Goal: Task Accomplishment & Management: Manage account settings

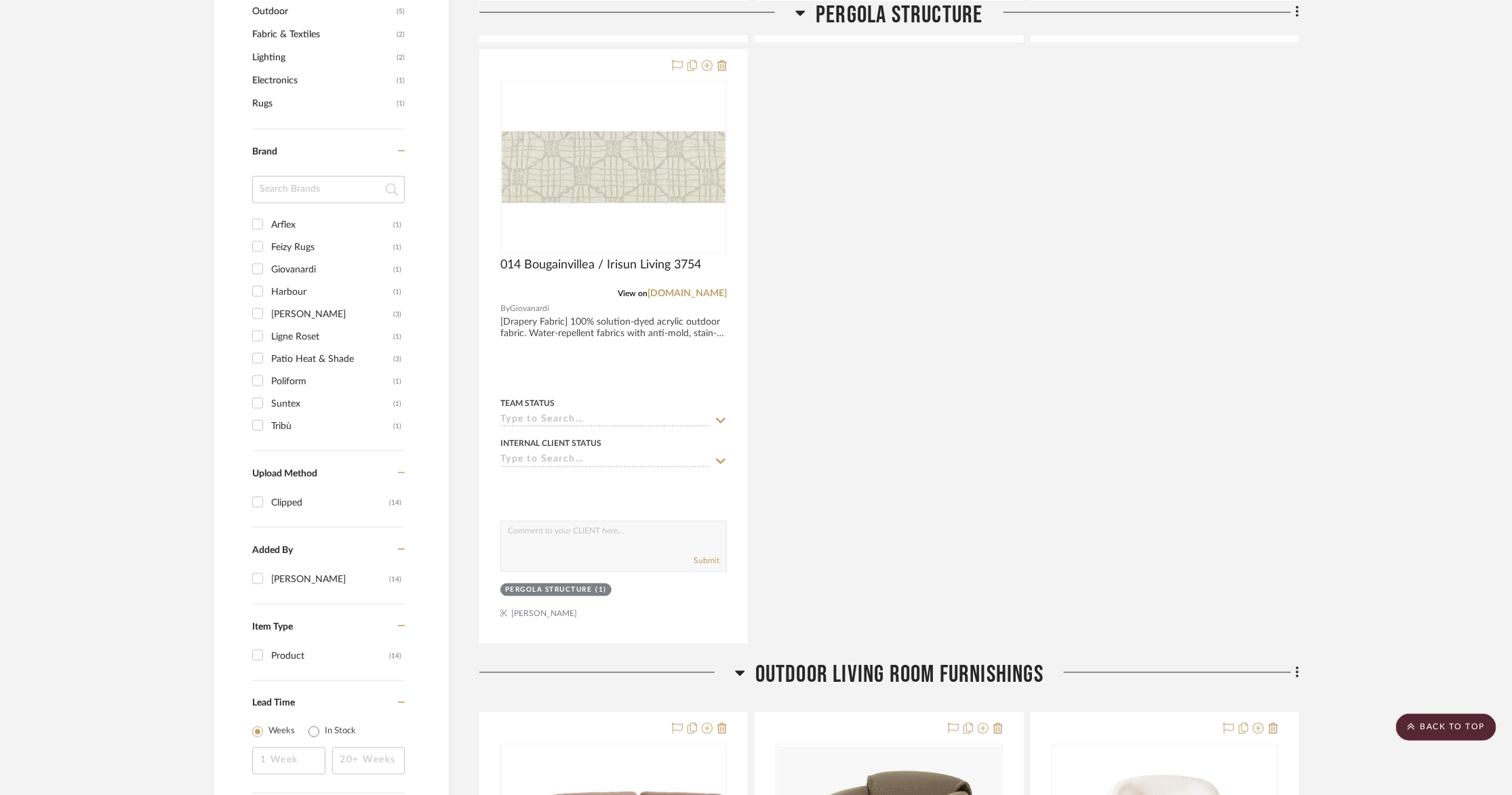
scroll to position [1798, 0]
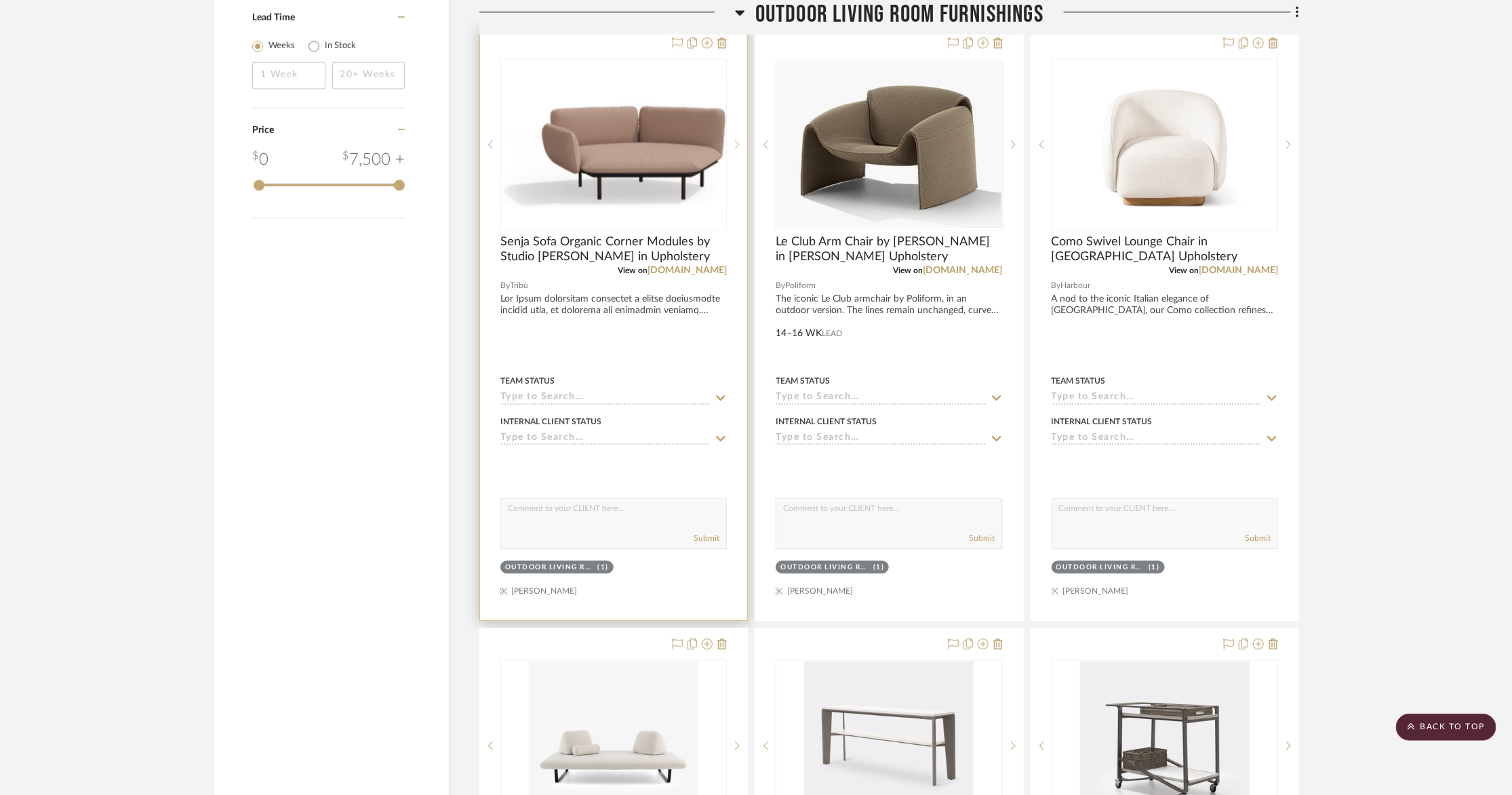
click at [738, 140] on icon at bounding box center [737, 144] width 4 height 8
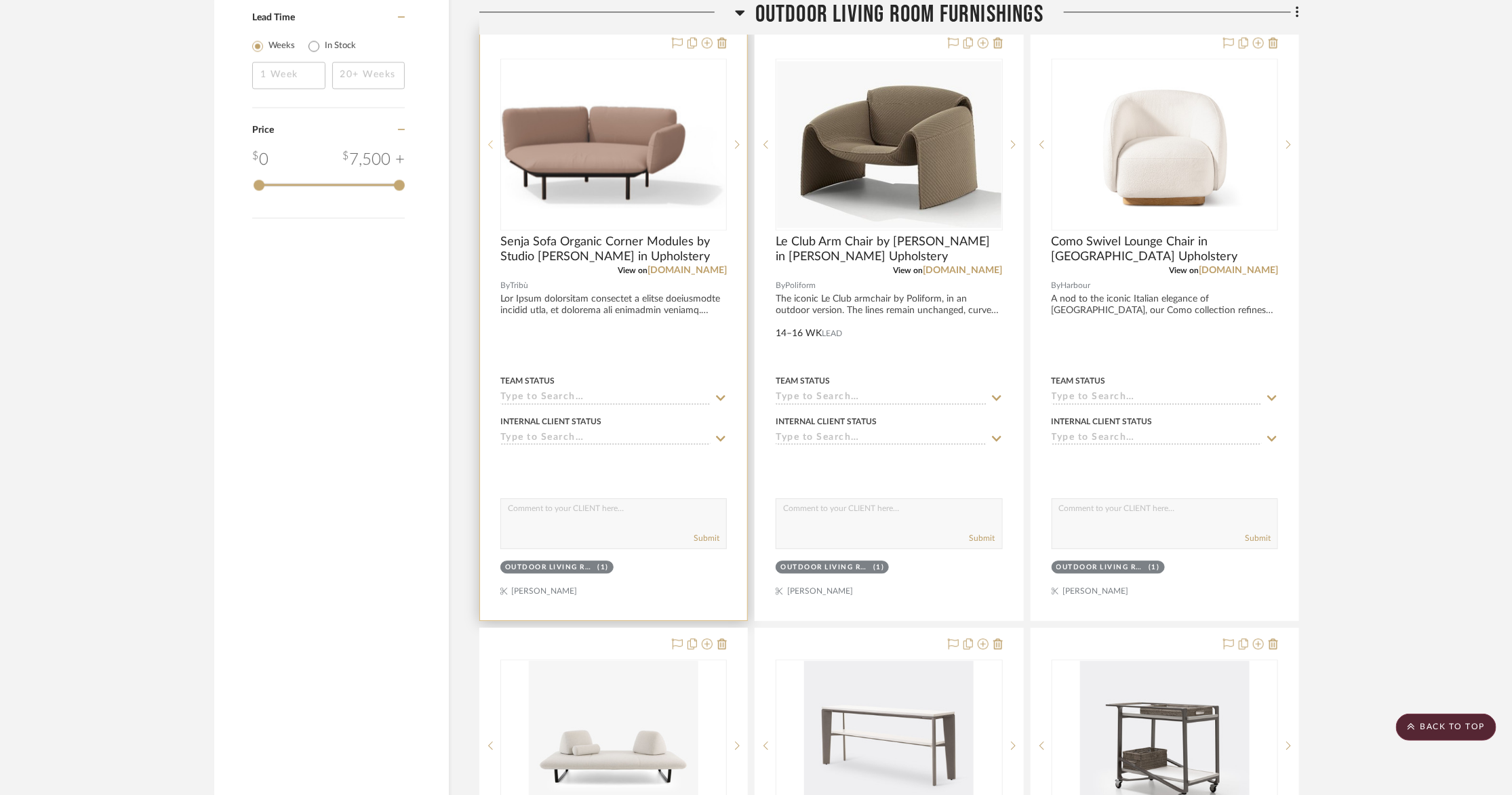
click at [489, 139] on icon at bounding box center [490, 144] width 4 height 10
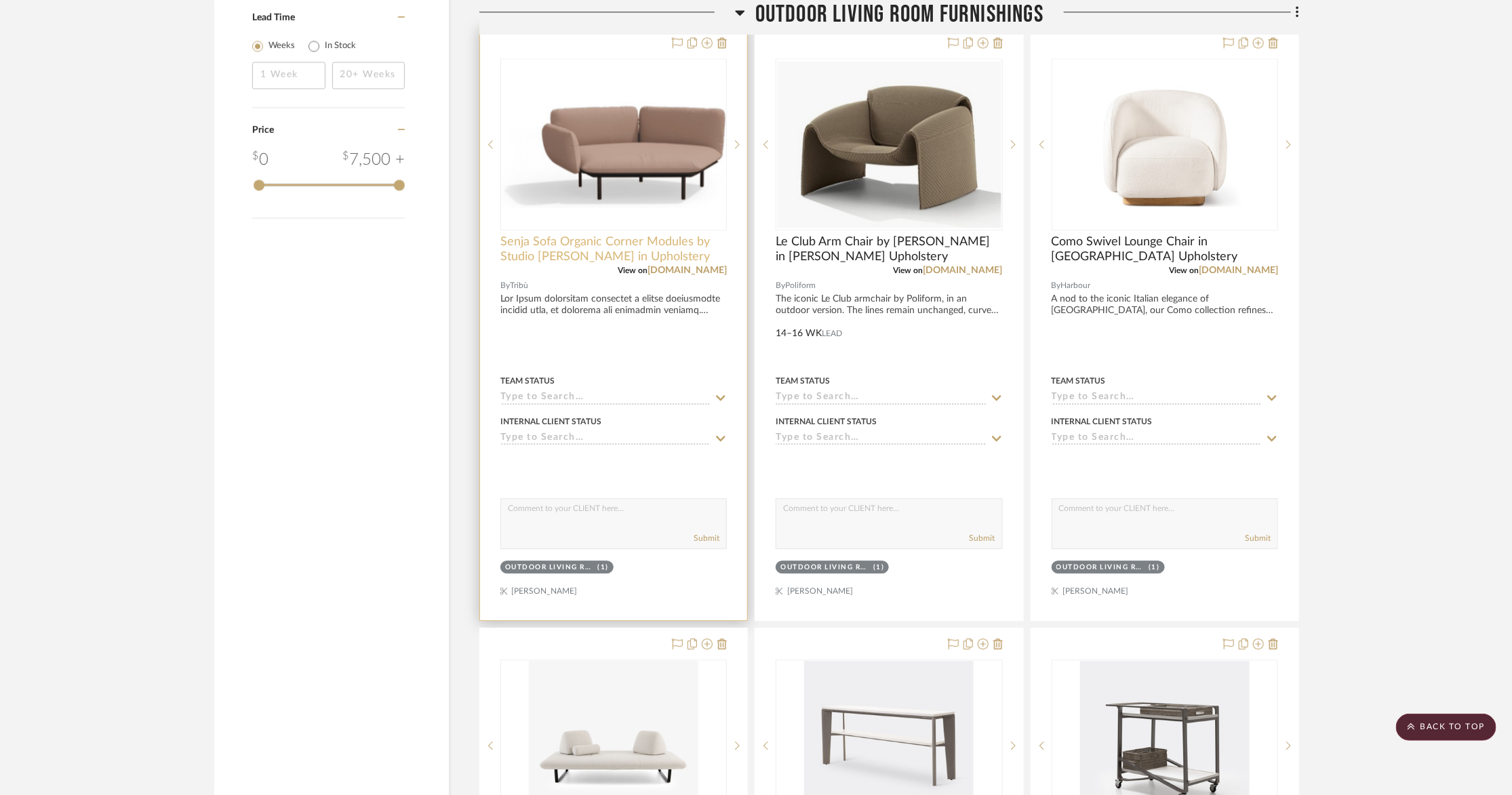
click at [568, 235] on span "Senja Sofa Organic Corner Modules by Studio Segers in Upholstery" at bounding box center [613, 249] width 226 height 29
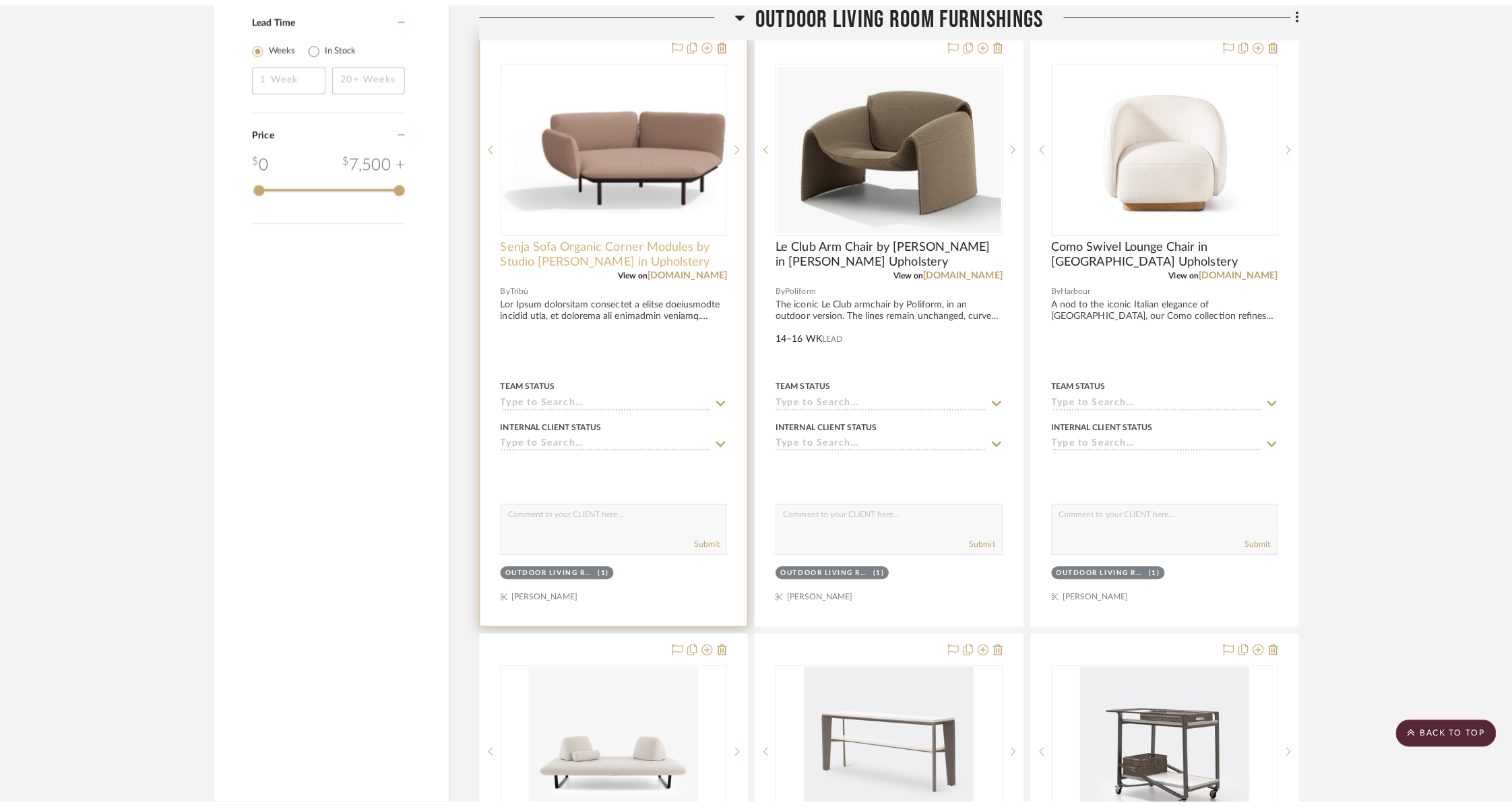
scroll to position [0, 0]
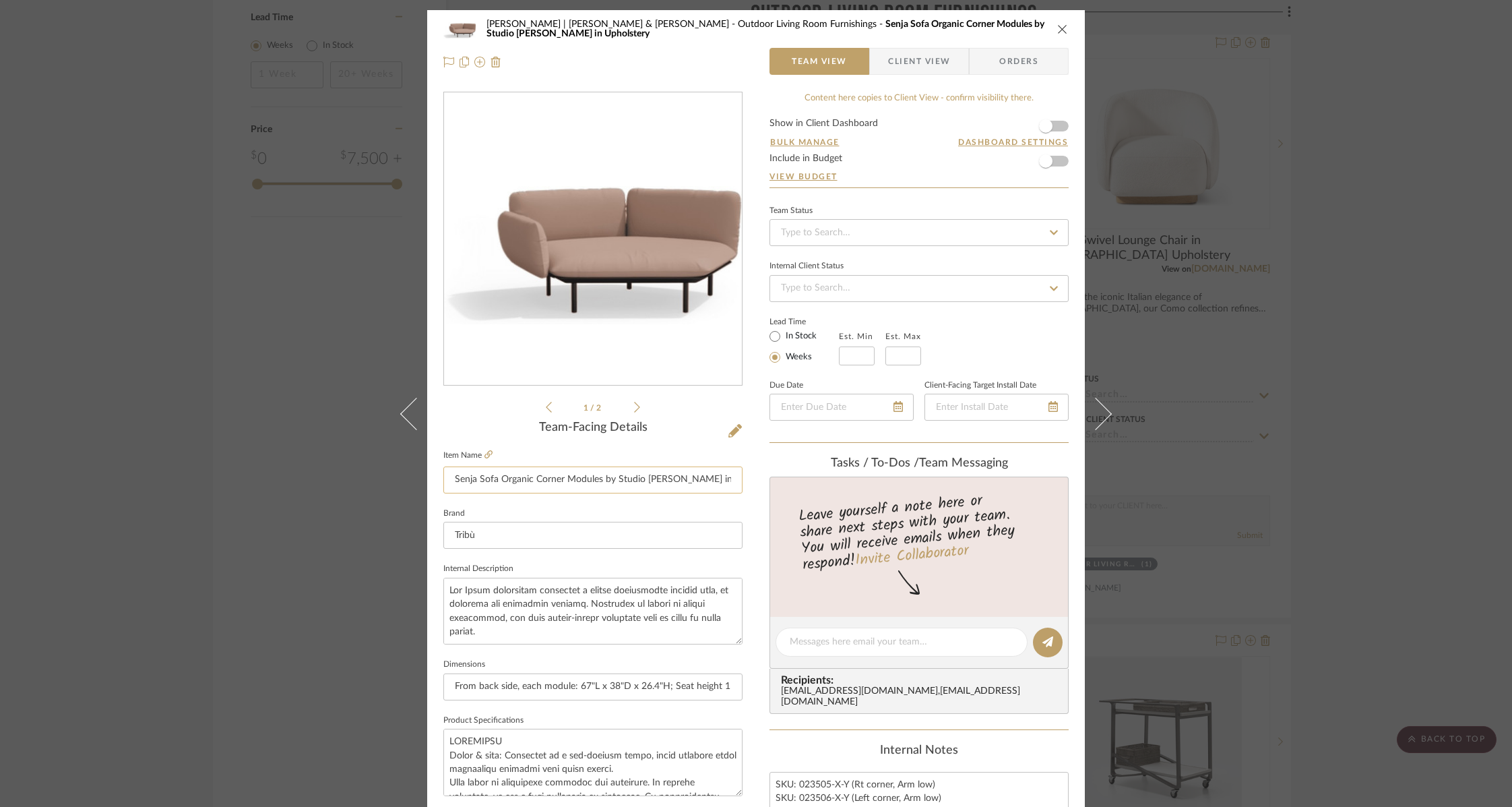
click at [531, 480] on input "Senja Sofa Organic Corner Modules by Studio Segers in Upholstery" at bounding box center [592, 480] width 299 height 27
type input "Senja Sofa Organic 135° Left & Right Corner Modules by Studio [PERSON_NAME] in …"
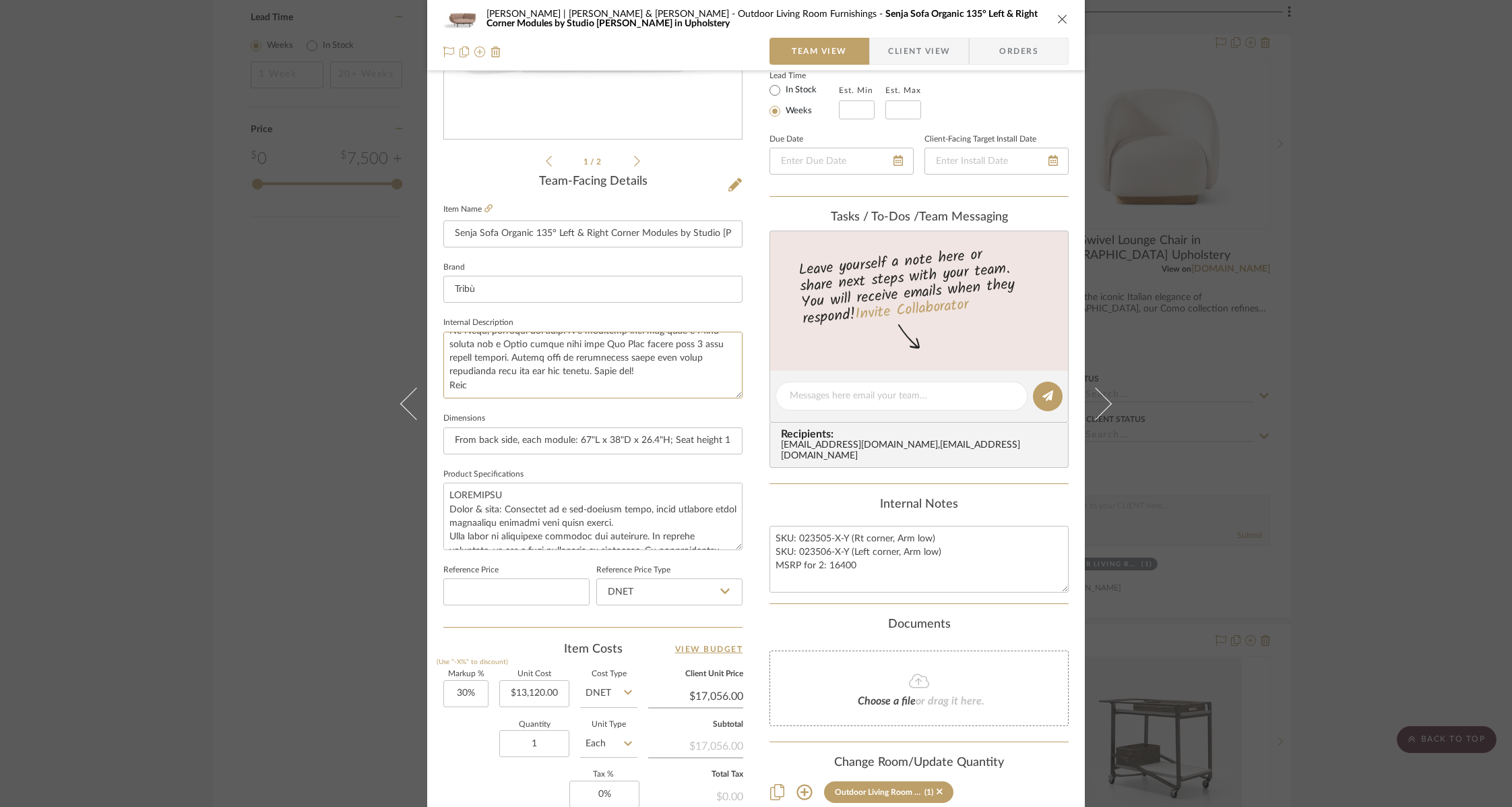
scroll to position [444, 0]
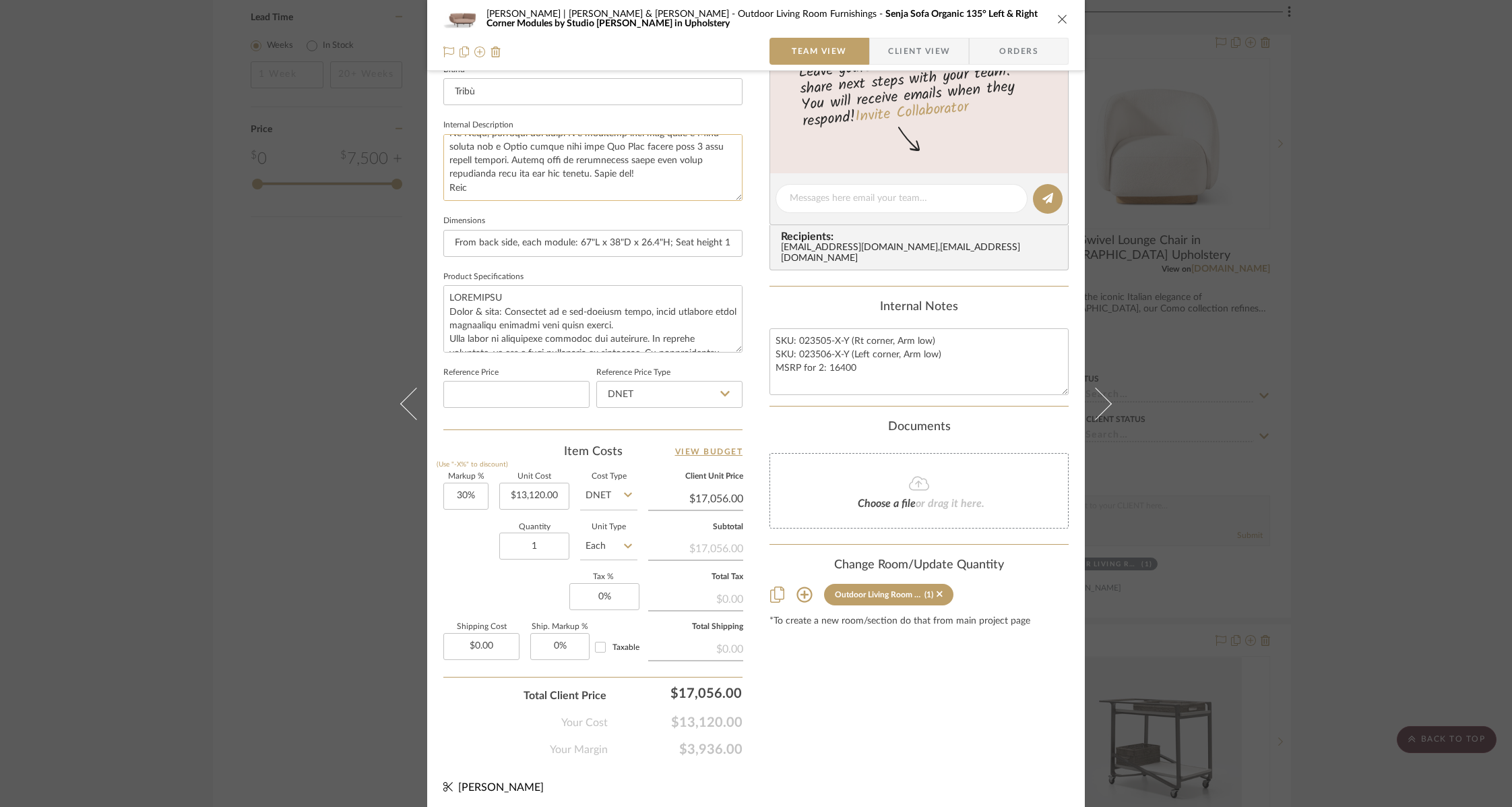
drag, startPoint x: 478, startPoint y: 183, endPoint x: 438, endPoint y: 188, distance: 40.3
click at [443, 188] on textarea at bounding box center [592, 167] width 299 height 66
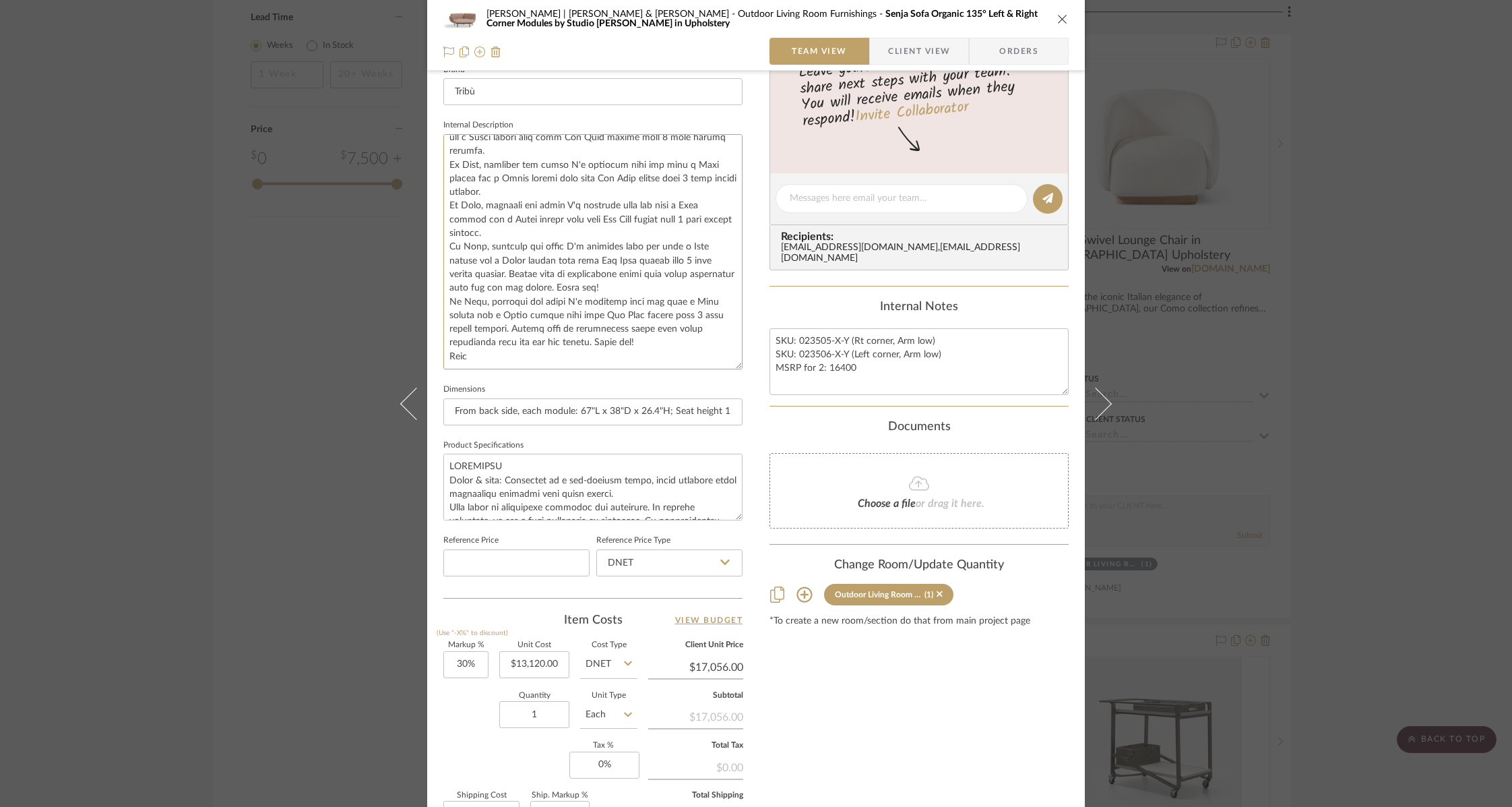
scroll to position [447, 0]
drag, startPoint x: 734, startPoint y: 196, endPoint x: 705, endPoint y: 365, distance: 171.5
click at [705, 365] on textarea at bounding box center [592, 251] width 299 height 235
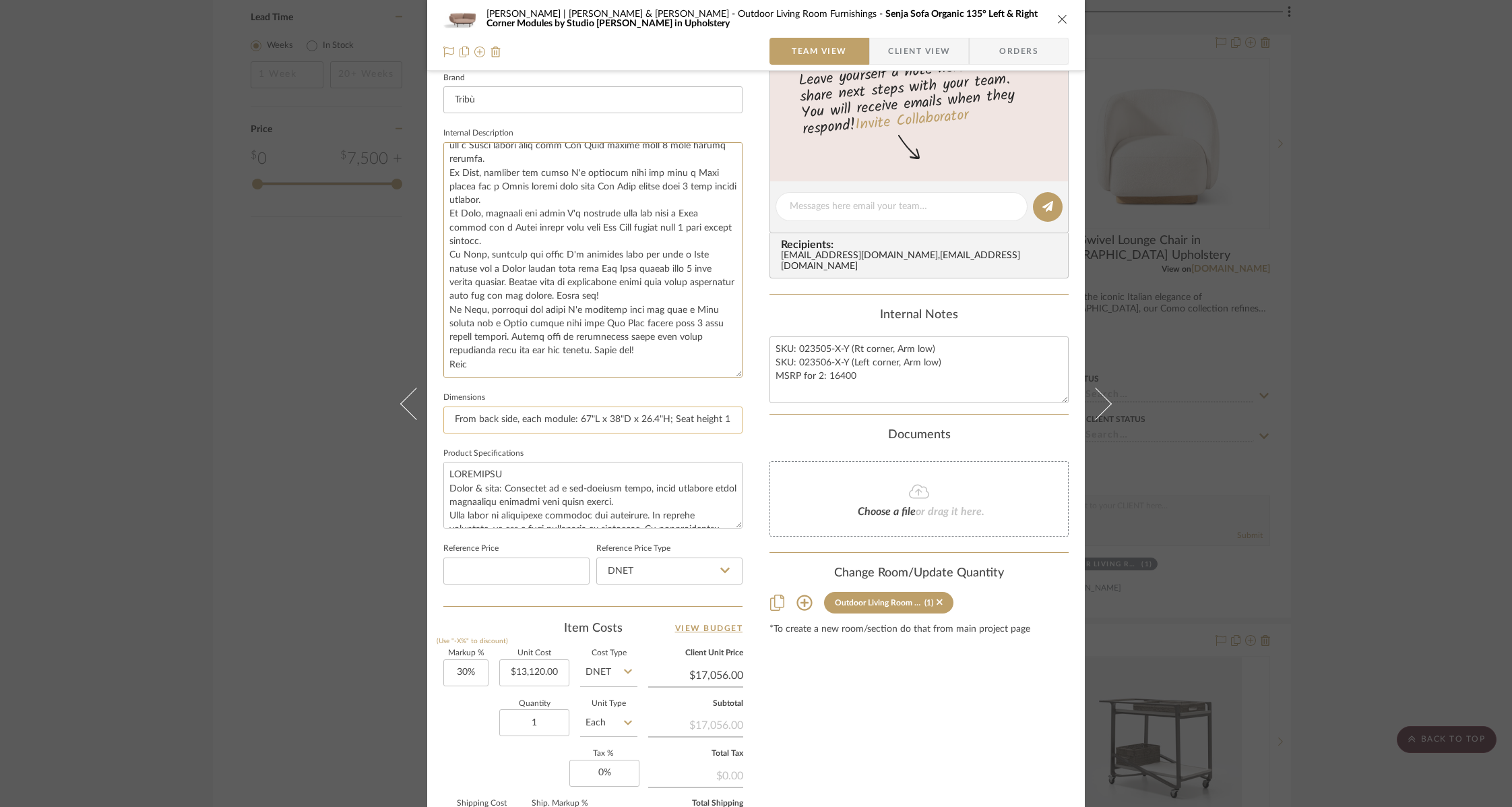
drag, startPoint x: 444, startPoint y: 209, endPoint x: 638, endPoint y: 412, distance: 280.8
click at [638, 412] on div "Team-Facing Details Item Name Senja Sofa Organic 135° Left & Right Corner Modul…" at bounding box center [592, 295] width 299 height 621
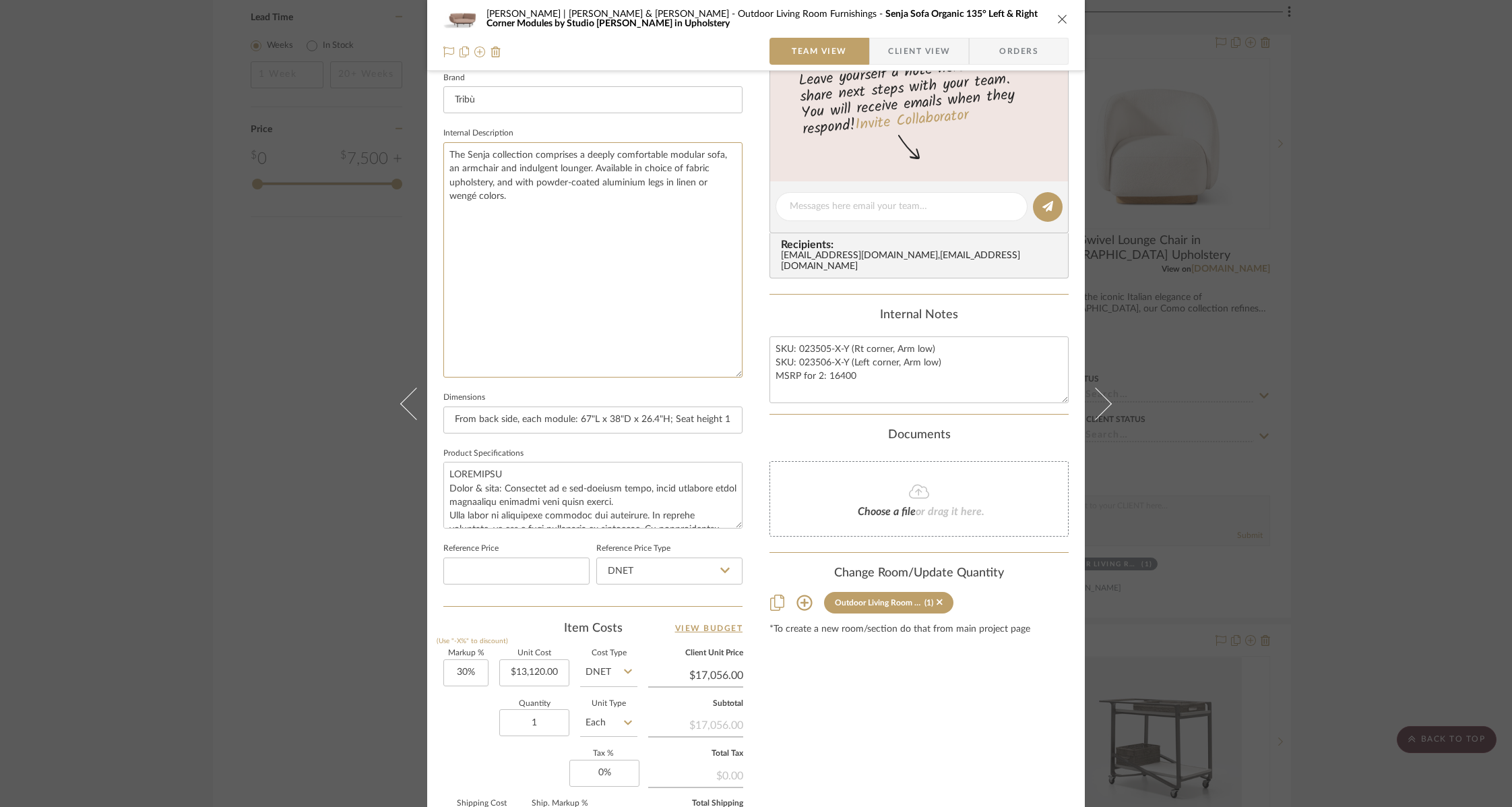
scroll to position [0, 0]
type textarea "The Senja collection comprises a deeply comfortable modular sofa, an armchair a…"
drag, startPoint x: 497, startPoint y: 217, endPoint x: 445, endPoint y: 220, distance: 52.1
click at [445, 220] on textarea "The Senja collection comprises a deeply comfortable modular sofa, an armchair a…" at bounding box center [592, 259] width 299 height 235
click at [456, 221] on textarea "The Senja collection comprises a deeply comfortable modular sofa, an armchair a…" at bounding box center [592, 259] width 299 height 235
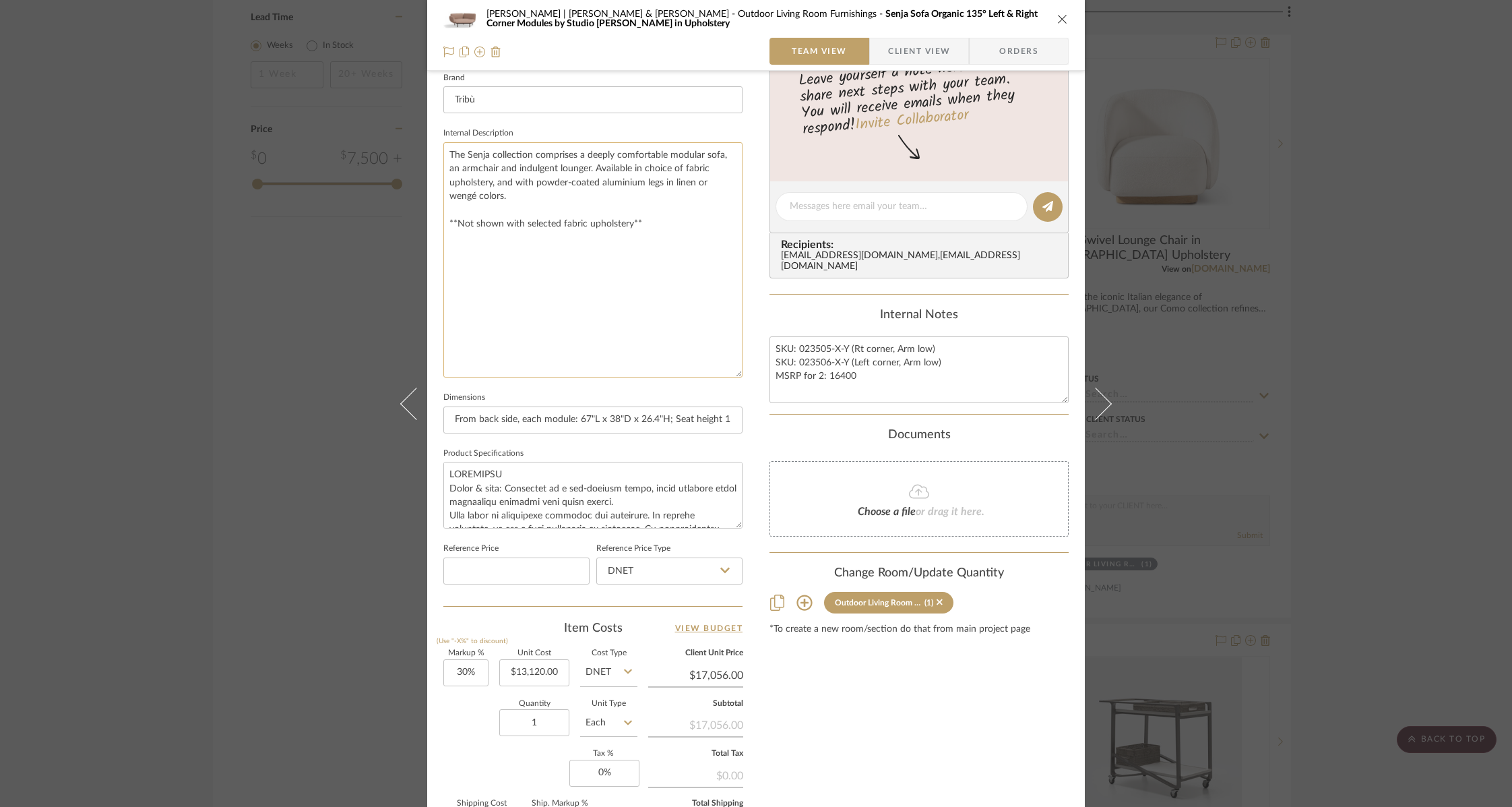
click at [455, 213] on textarea "The Senja collection comprises a deeply comfortable modular sofa, an armchair a…" at bounding box center [592, 259] width 299 height 235
type textarea "The Senja collection comprises a deeply comfortable modular sofa, an armchair a…"
click at [505, 564] on input at bounding box center [517, 570] width 146 height 27
type input "$16,400.00"
click at [459, 667] on input "30" at bounding box center [466, 672] width 45 height 27
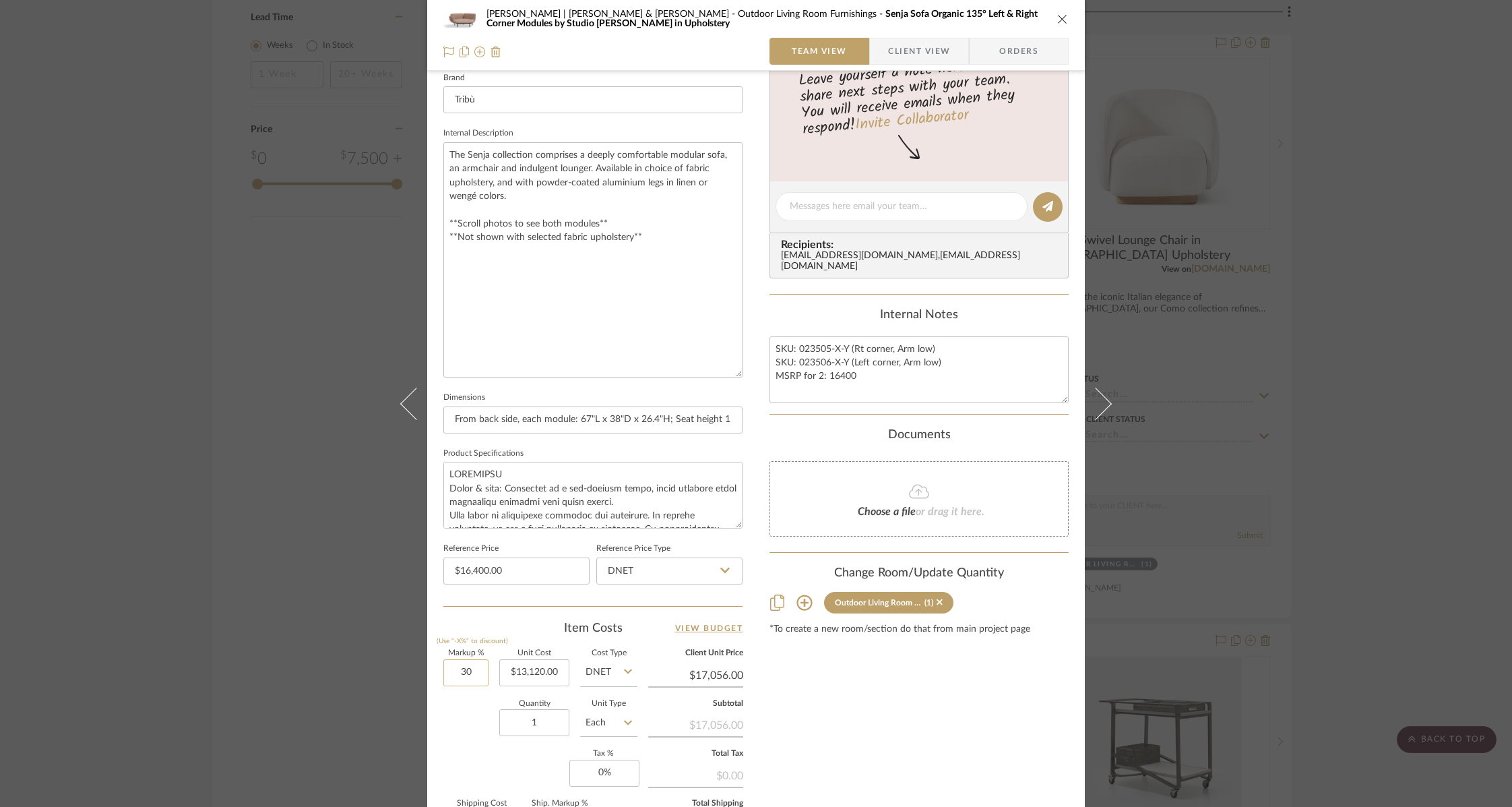
click at [459, 667] on input "30" at bounding box center [466, 672] width 45 height 27
type input "40"
type input "13120.00"
type input "40%"
type input "$18,368.00"
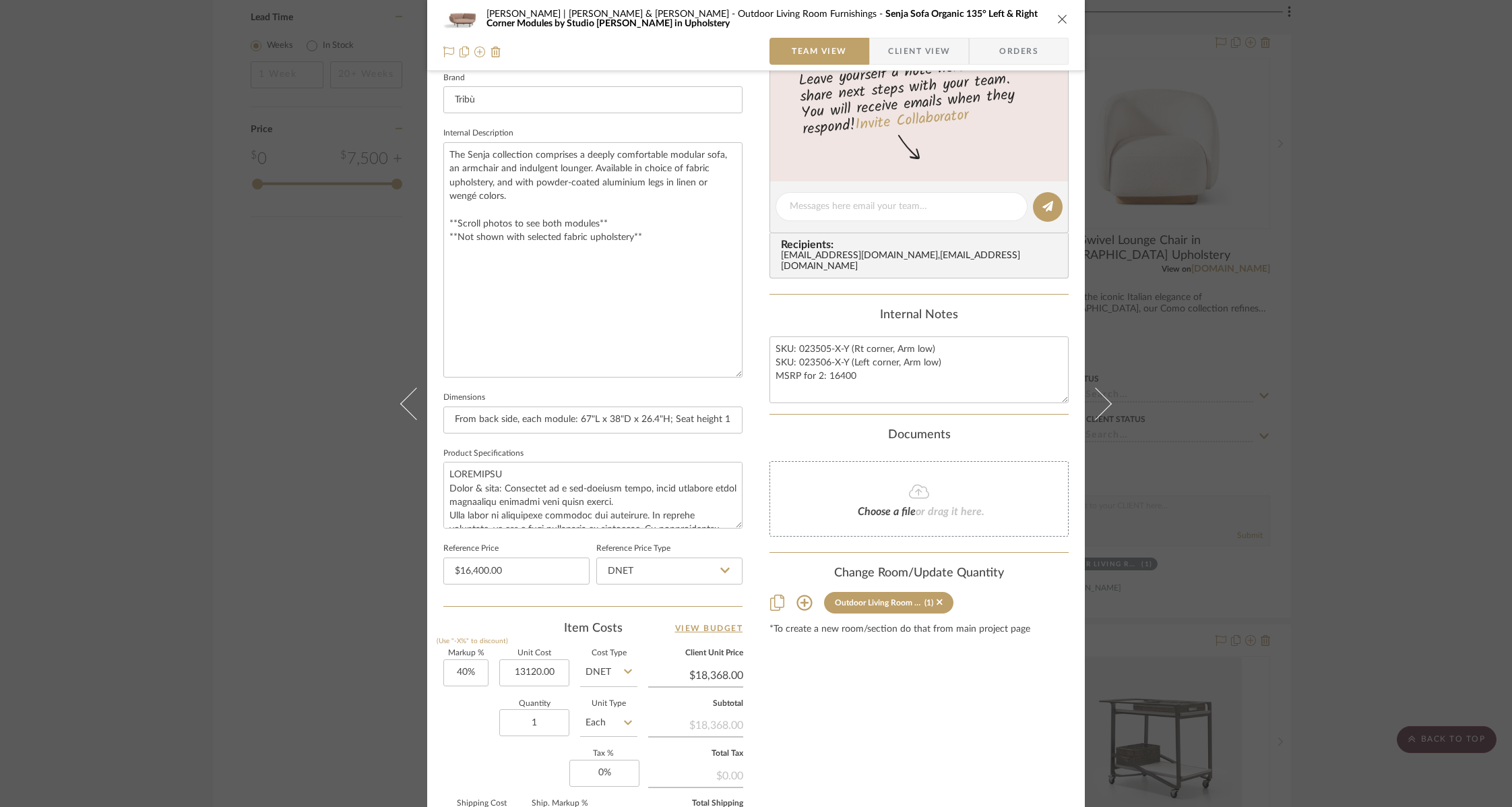
type input "$13,120.00"
click at [721, 565] on icon at bounding box center [725, 570] width 9 height 11
click at [618, 634] on span "Retail" at bounding box center [617, 636] width 23 height 9
type input "Retail"
click at [864, 720] on div "Content here copies to Client View - confirm visibility there. Show in Client D…" at bounding box center [919, 295] width 299 height 1277
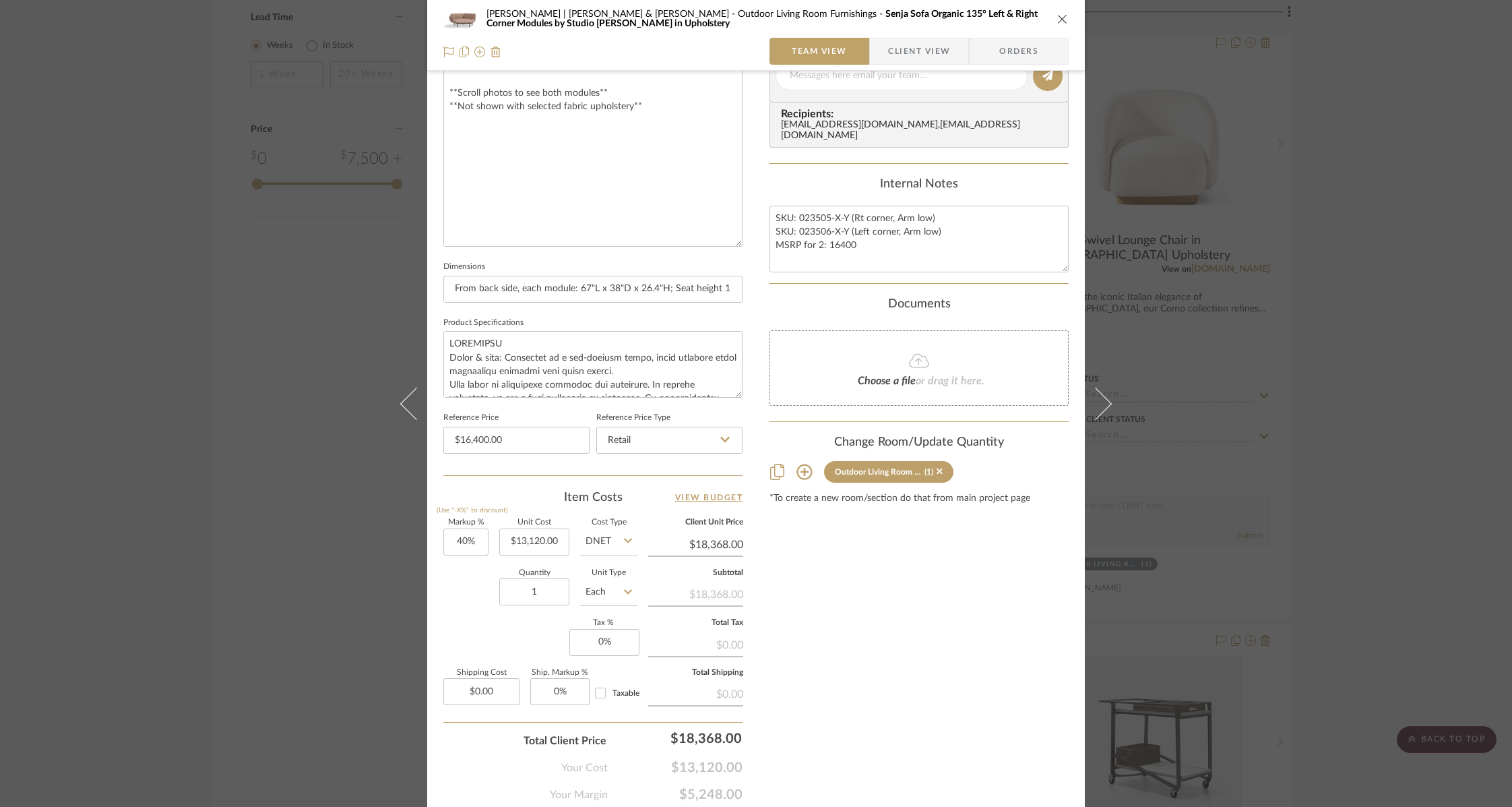
scroll to position [612, 0]
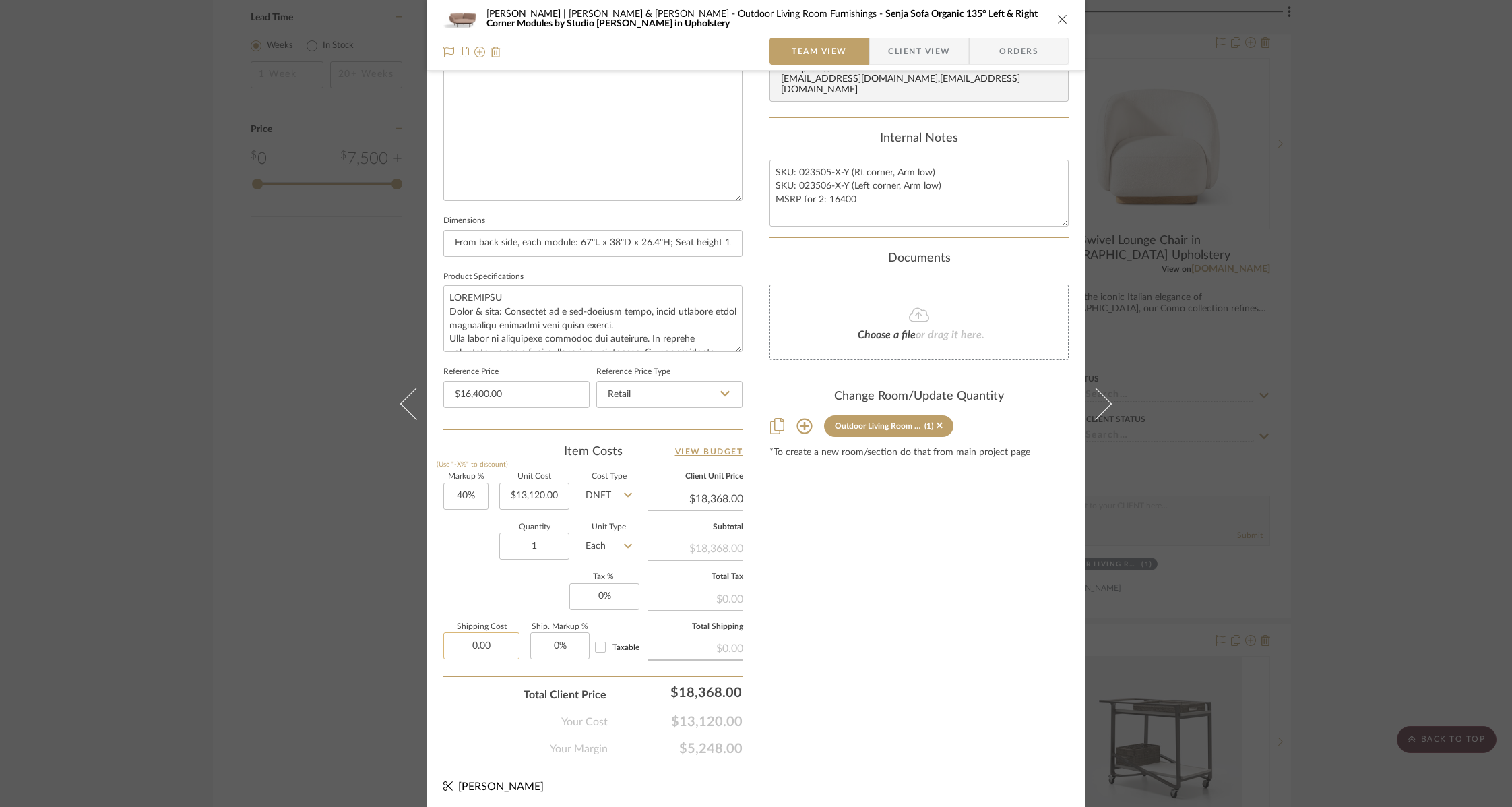
click at [470, 639] on input "0.00" at bounding box center [481, 645] width 76 height 27
type input "$2,492.80"
type input "0"
type input "0%"
click at [600, 641] on input "Taxable" at bounding box center [600, 647] width 22 height 22
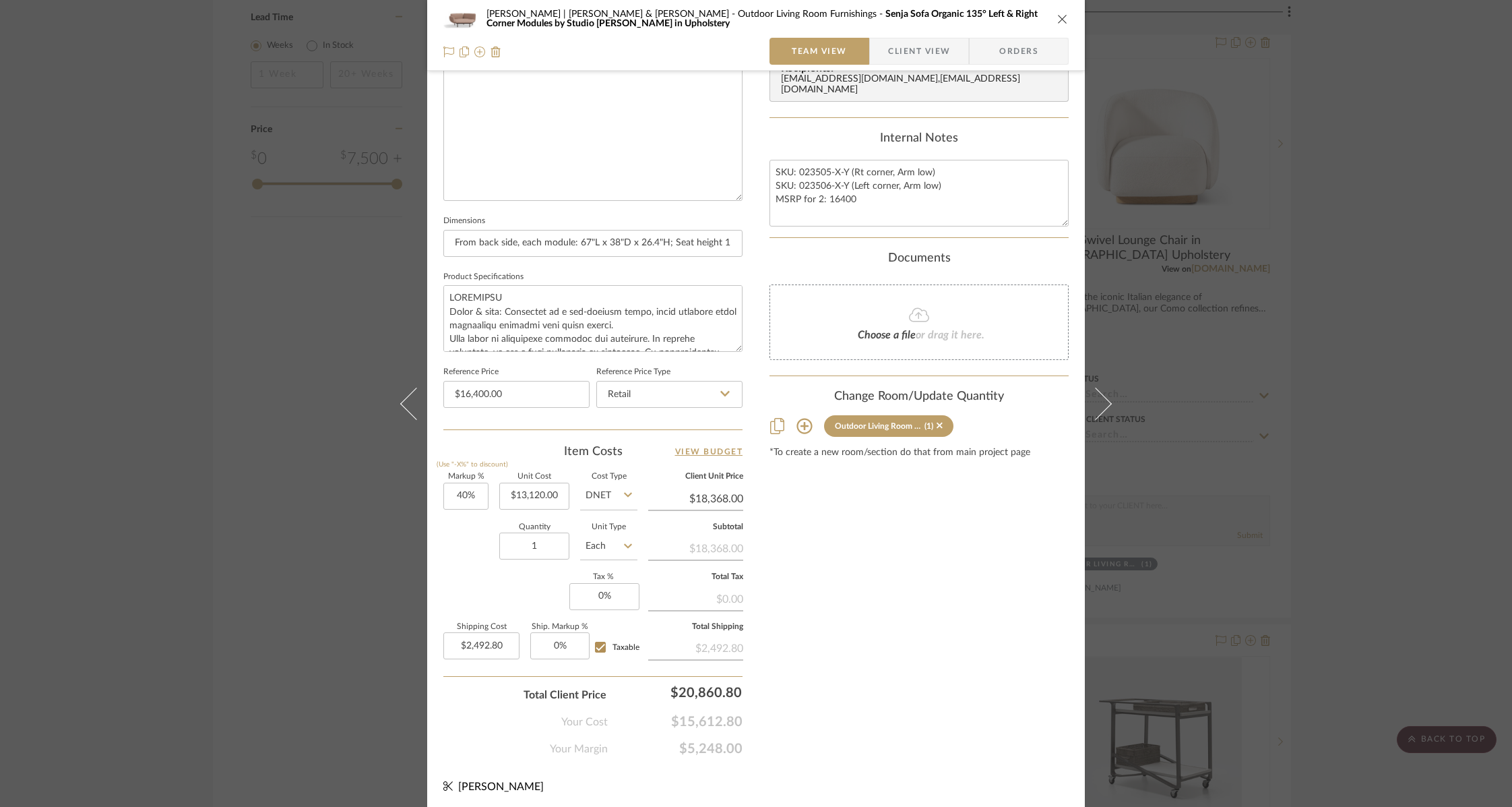
checkbox input "true"
click at [595, 585] on input "0" at bounding box center [604, 596] width 70 height 27
type input "9.25%"
type input "2492.80"
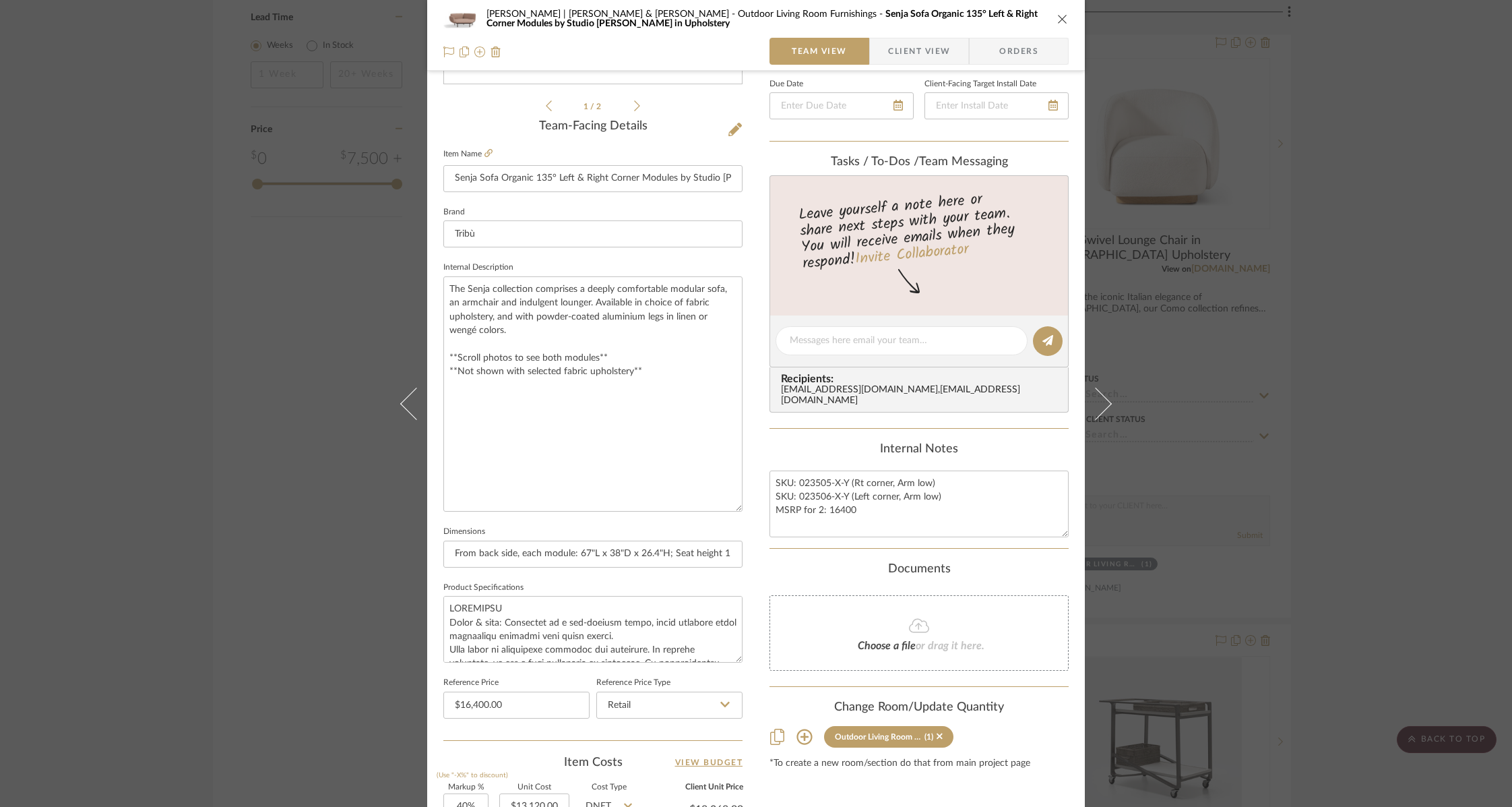
scroll to position [0, 0]
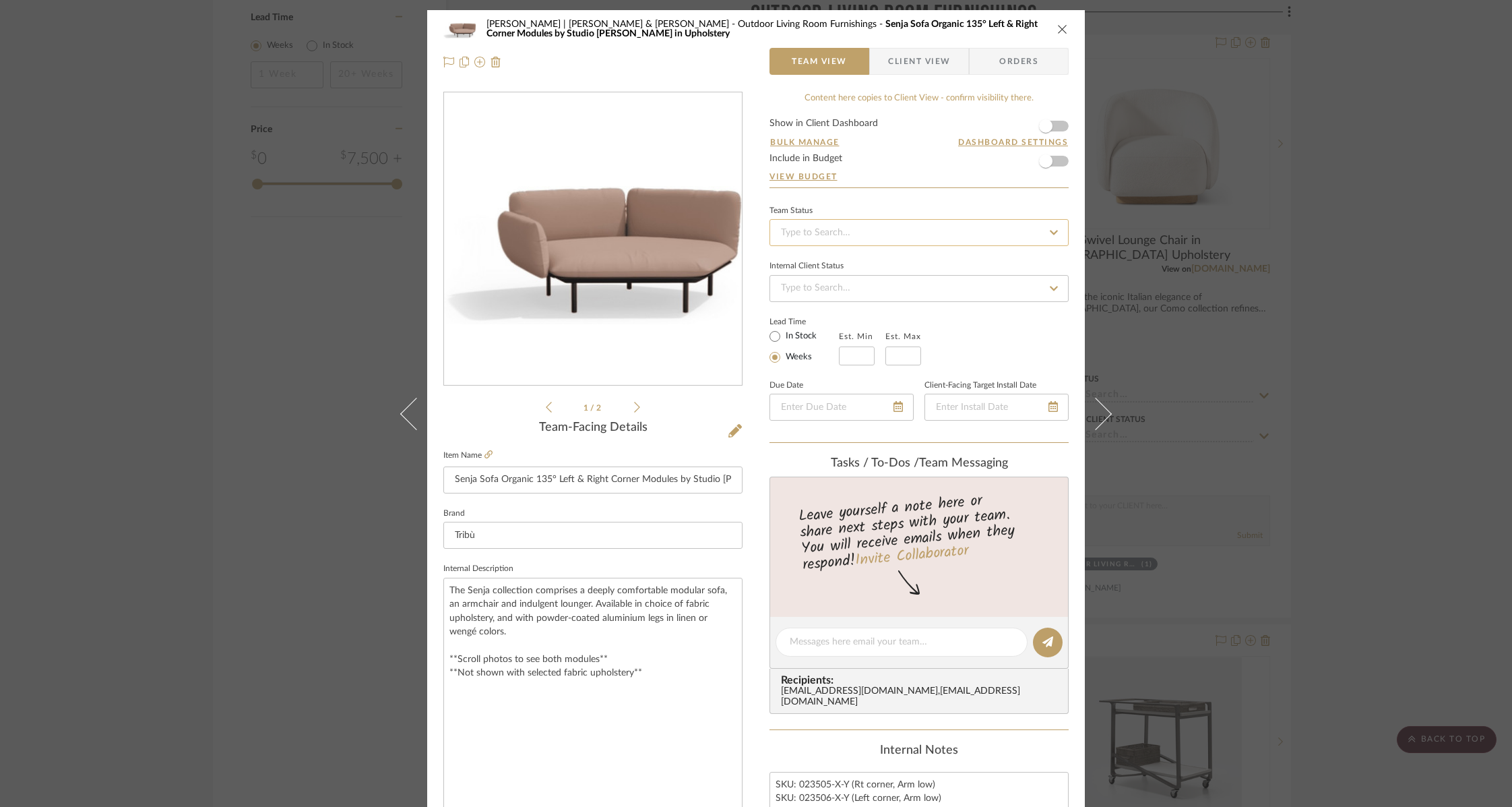
click at [871, 232] on input at bounding box center [919, 232] width 299 height 27
type input "$2,492.80"
click at [871, 232] on input at bounding box center [919, 232] width 299 height 27
click at [860, 233] on input at bounding box center [919, 232] width 299 height 27
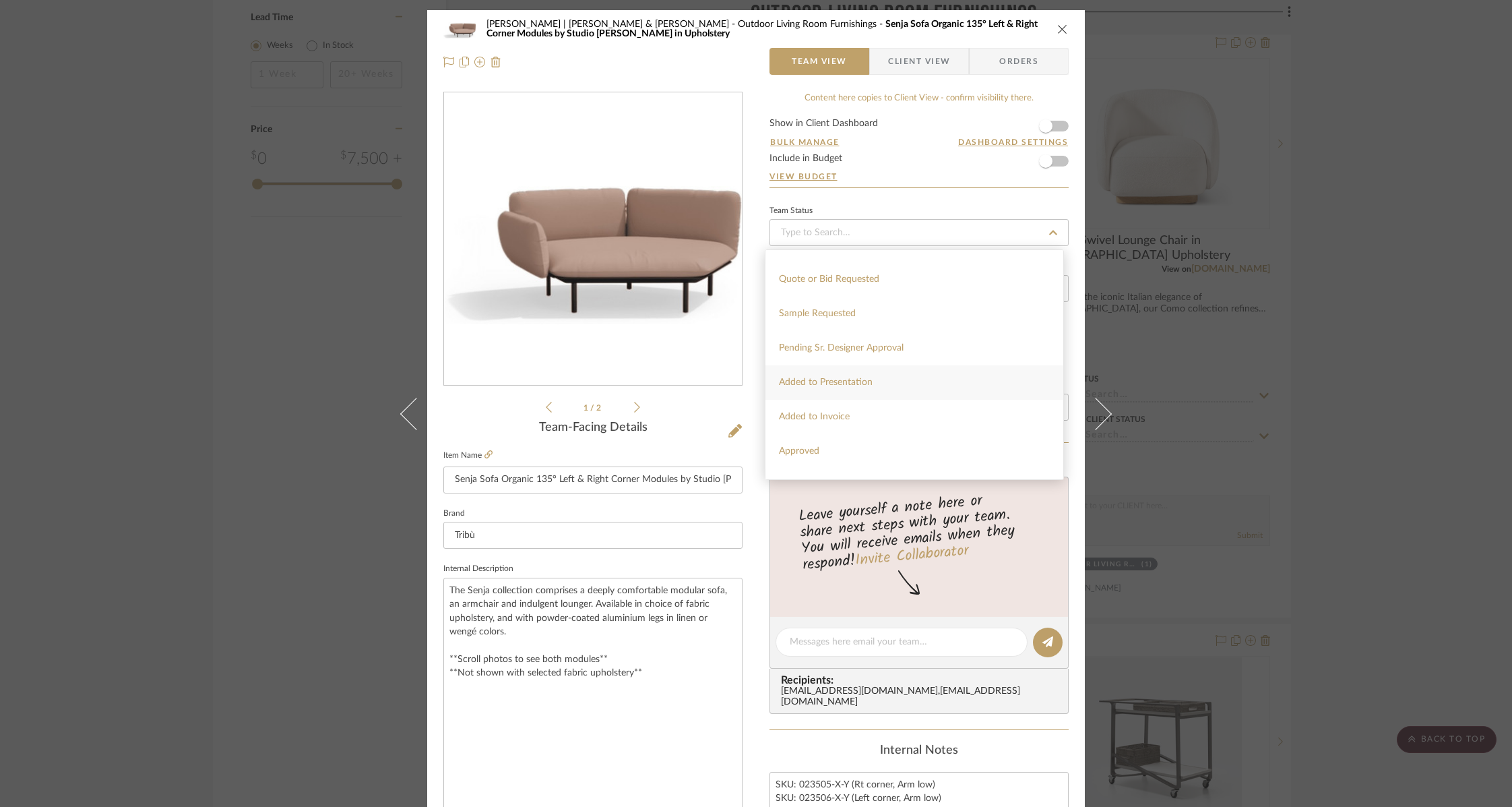
click at [846, 383] on span "Added to Presentation" at bounding box center [826, 382] width 94 height 9
type input "9/26/2025"
type input "Added to Presentation"
type input "9/26/2025"
type input "Added to Presentation"
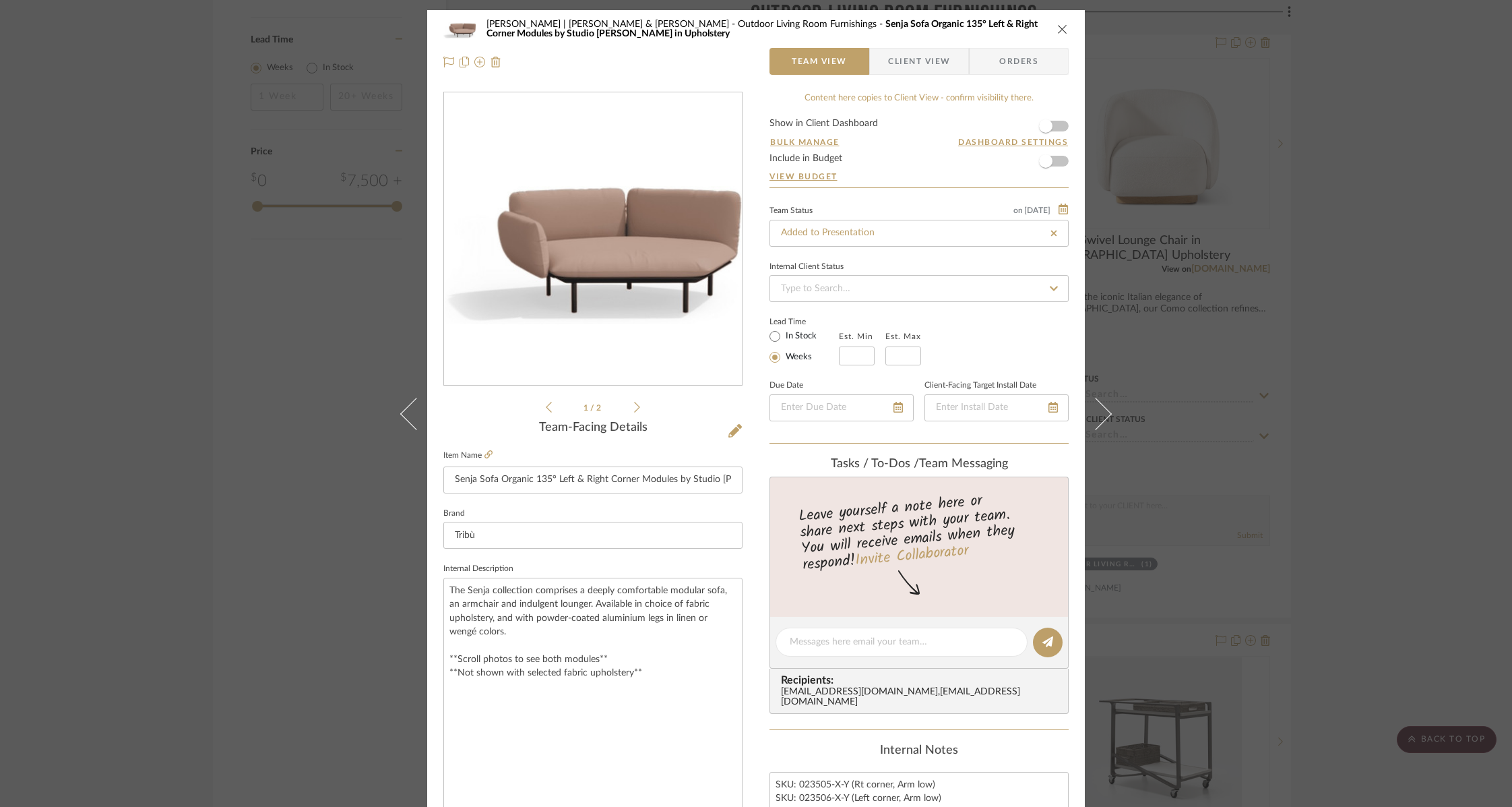
click at [879, 256] on div "Team Status on 9/26/2025 9/26/2025 Added to Presentation Internal Client Status…" at bounding box center [919, 322] width 299 height 242
click at [869, 287] on input at bounding box center [919, 288] width 299 height 27
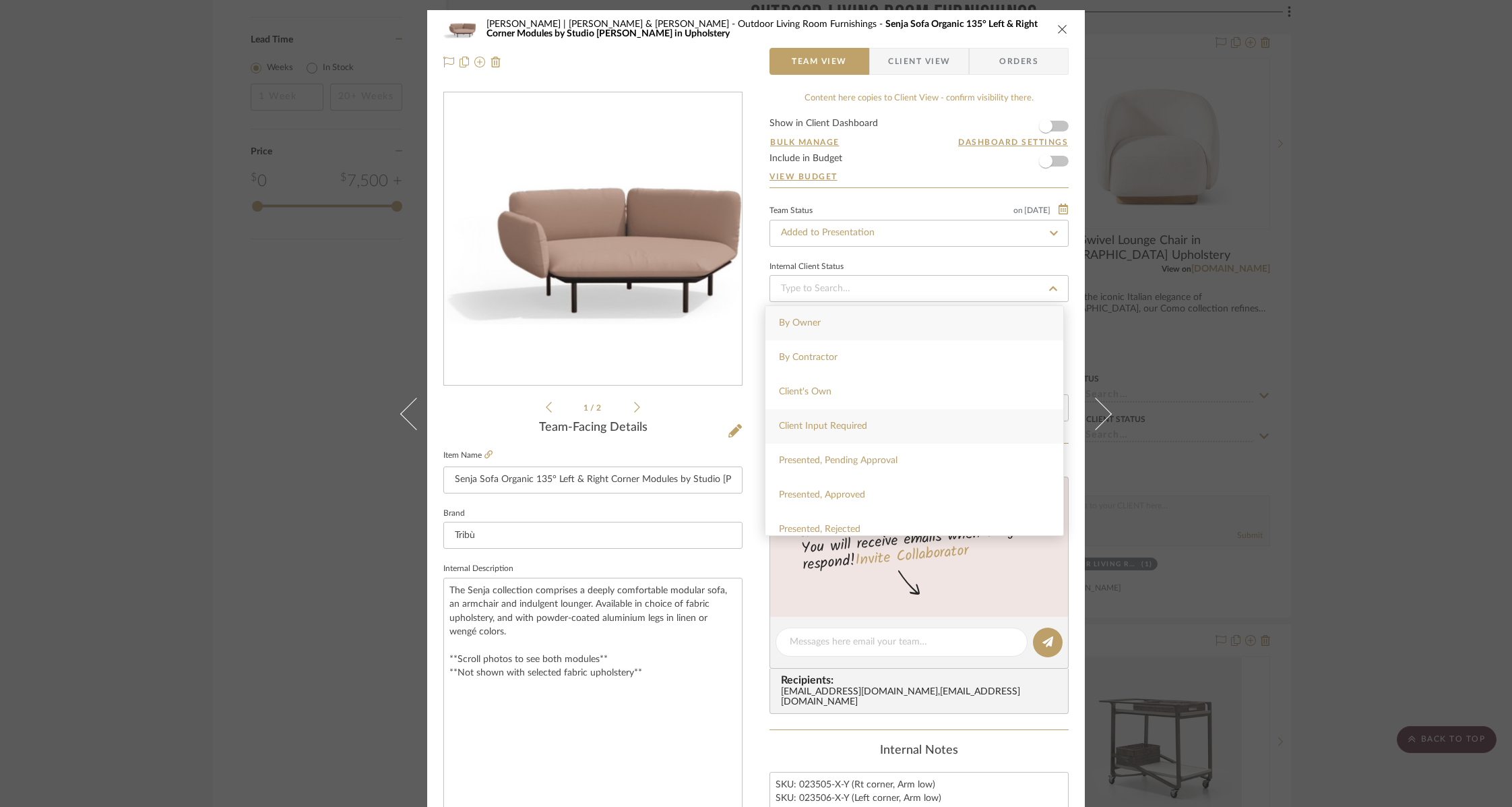
click at [840, 431] on span "Client Input Required" at bounding box center [823, 425] width 89 height 9
type input "9/26/2025"
type input "Client Input Required"
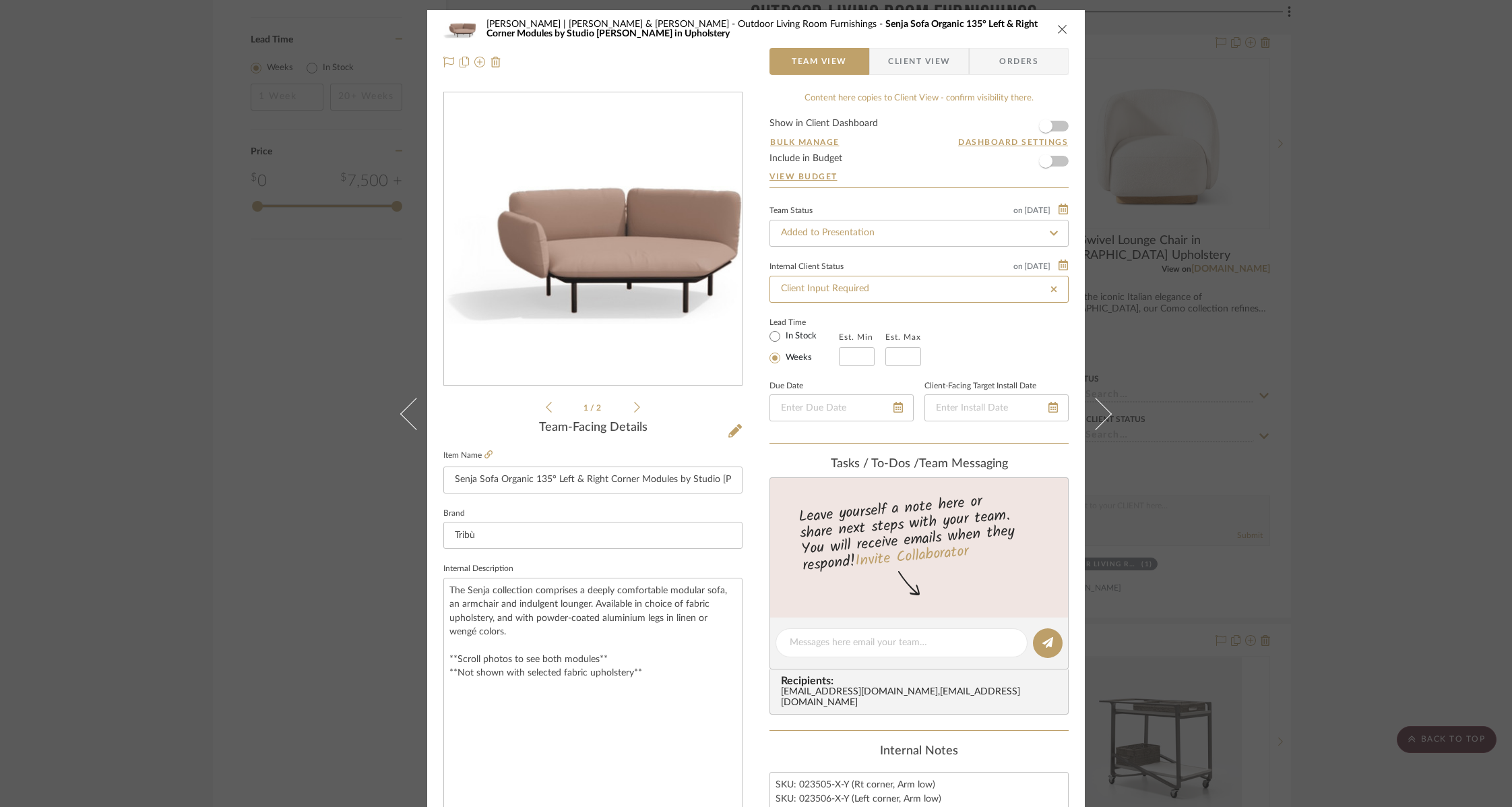
type input "9/26/2025"
type input "Client Input Required"
click at [933, 206] on div "Team Status on 9/26/2025" at bounding box center [919, 208] width 299 height 11
click at [1060, 25] on icon "close" at bounding box center [1063, 28] width 11 height 11
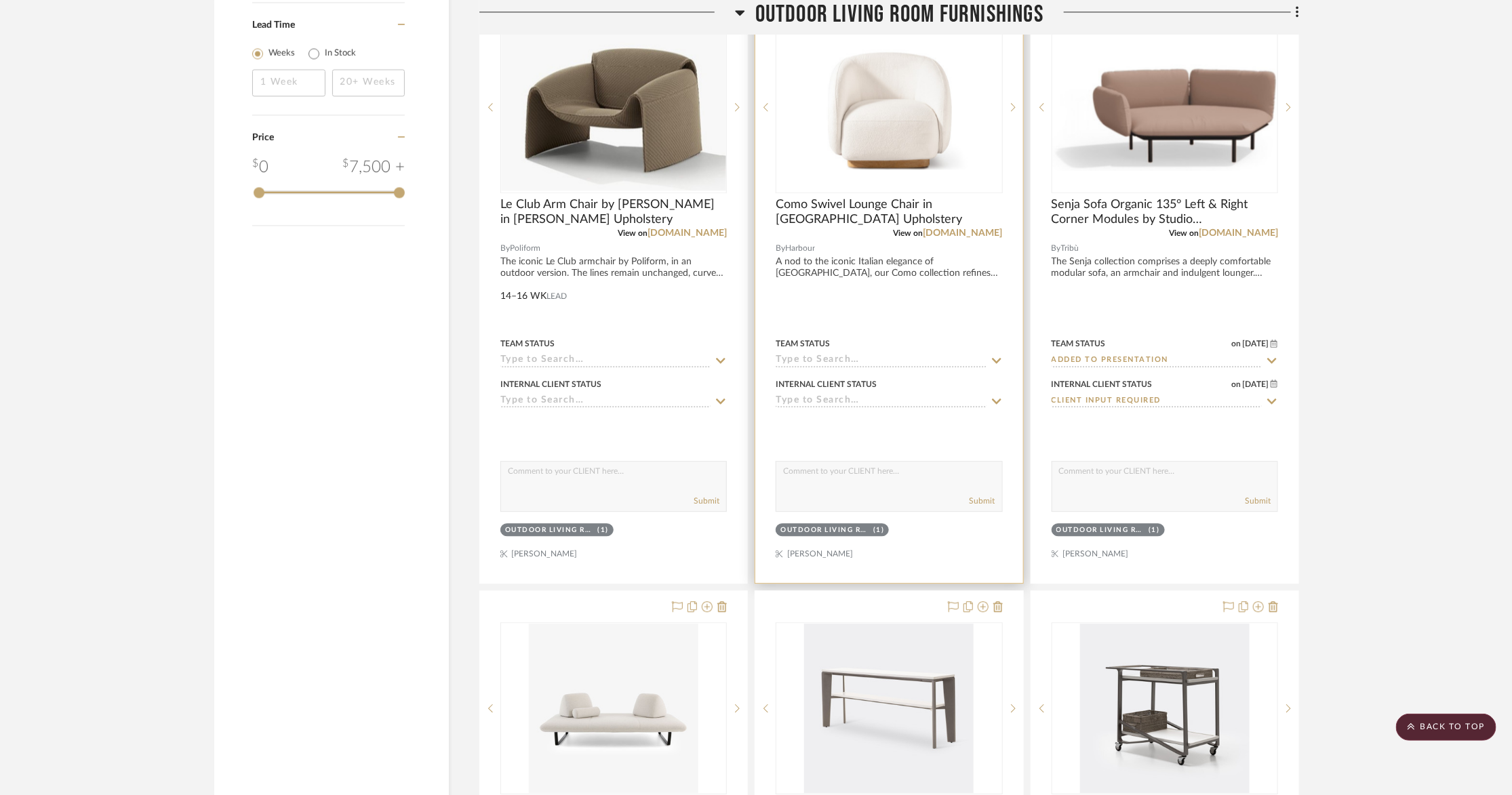
scroll to position [1783, 0]
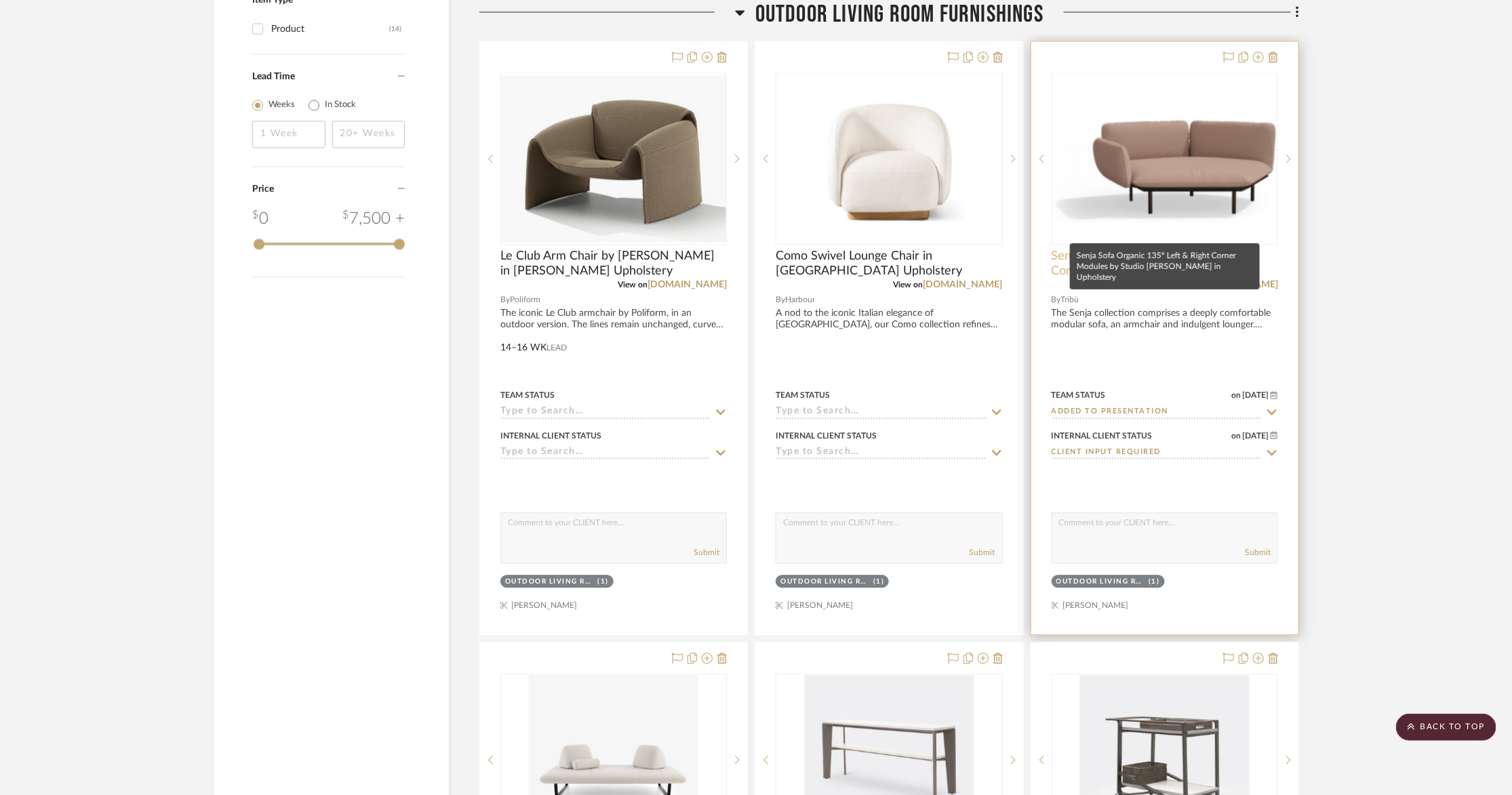
click at [1123, 249] on span "Senja Sofa Organic 135° Left & Right Corner Modules by Studio [PERSON_NAME] in …" at bounding box center [1165, 263] width 226 height 29
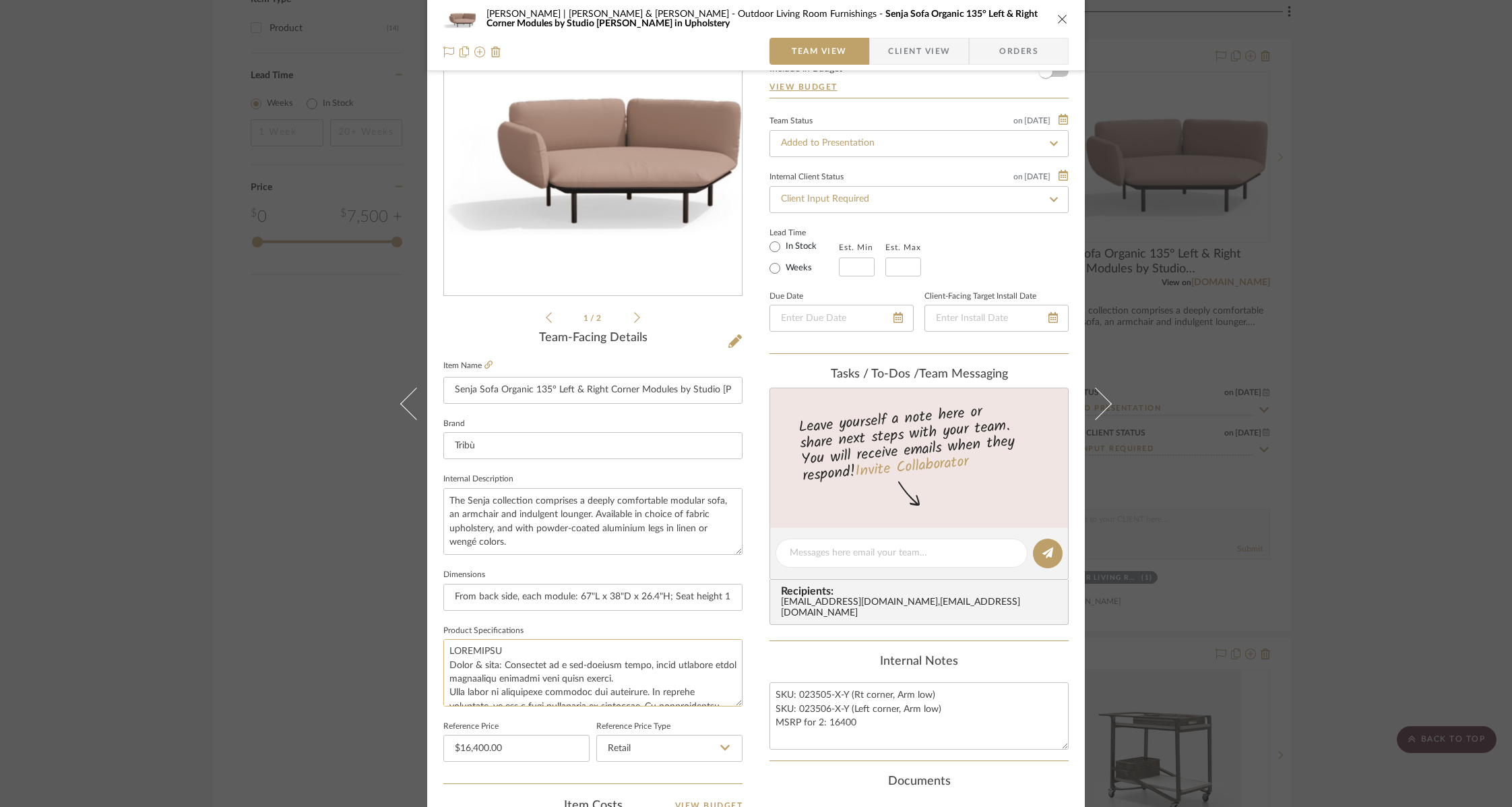
scroll to position [0, 0]
click at [474, 509] on textarea "The Senja collection comprises a deeply comfortable modular sofa, an armchair a…" at bounding box center [592, 521] width 299 height 66
click at [517, 536] on textarea "The Senja collection comprises a deeply comfortable modular sofa, an armchair a…" at bounding box center [592, 521] width 299 height 66
paste textarea "SENJA introduces an innovative extension element featuring a 135-degree angle. …"
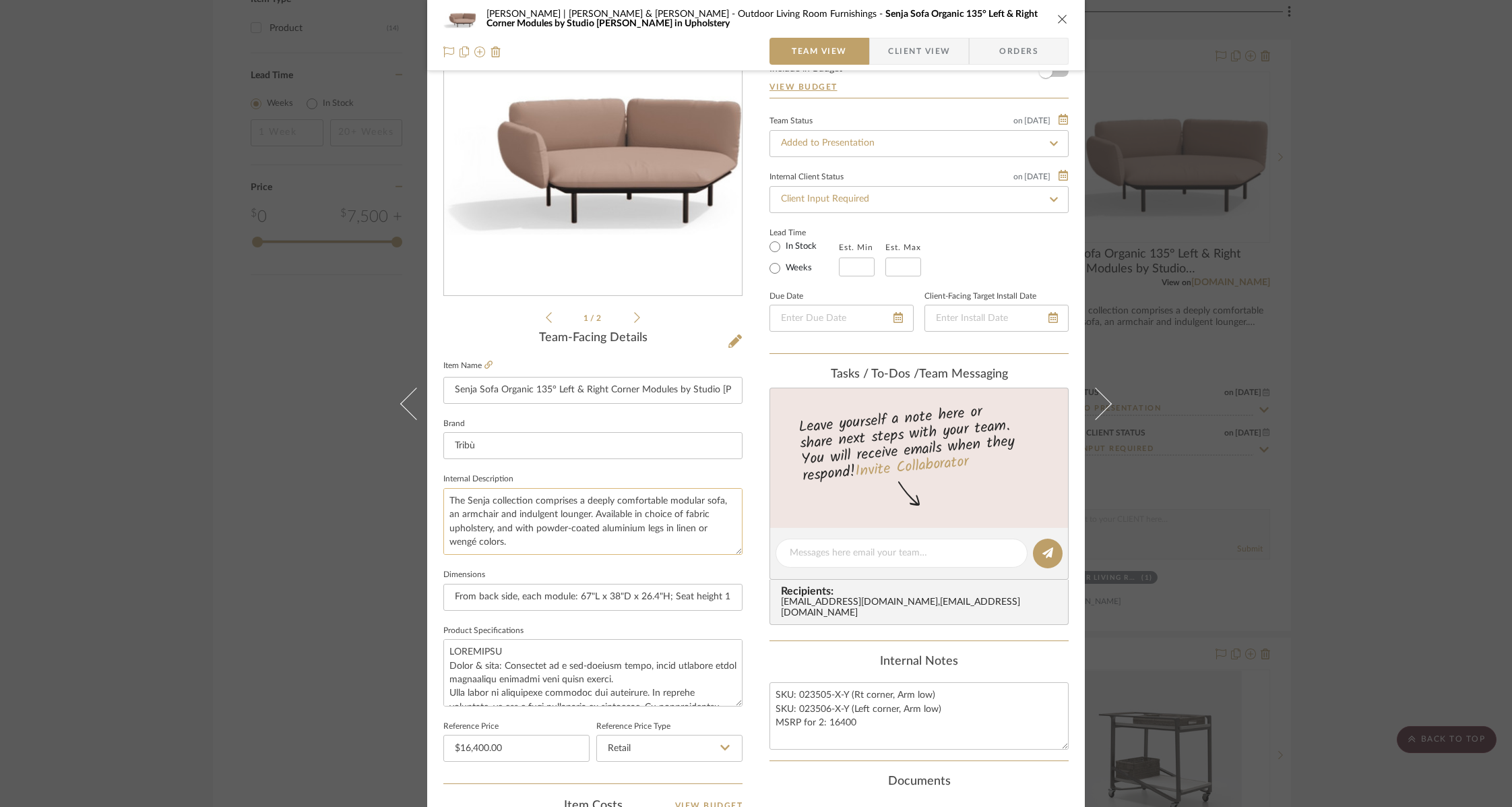
scroll to position [0, 0]
click at [445, 498] on textarea "The Senja collection comprises a deeply comfortable modular sofa, an armchair a…" at bounding box center [592, 521] width 299 height 66
paste textarea "SENJA introduces an innovative extension element featuring a 135-degree angle. …"
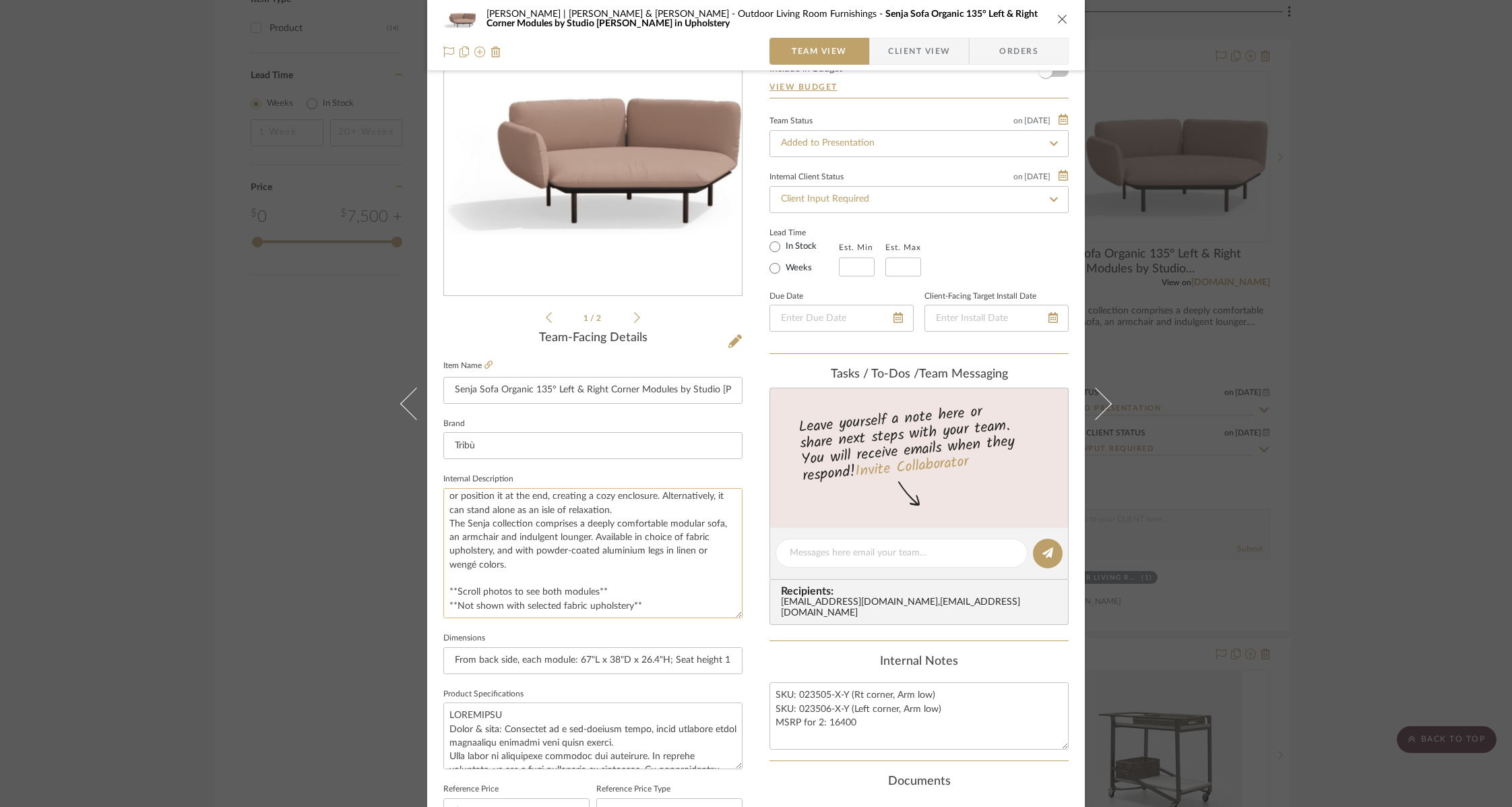
scroll to position [38, 0]
drag, startPoint x: 735, startPoint y: 548, endPoint x: 728, endPoint y: 633, distance: 85.3
click at [728, 618] on textarea "SENJA introduces an innovative extension element featuring a 135-degree angle. …" at bounding box center [592, 553] width 299 height 130
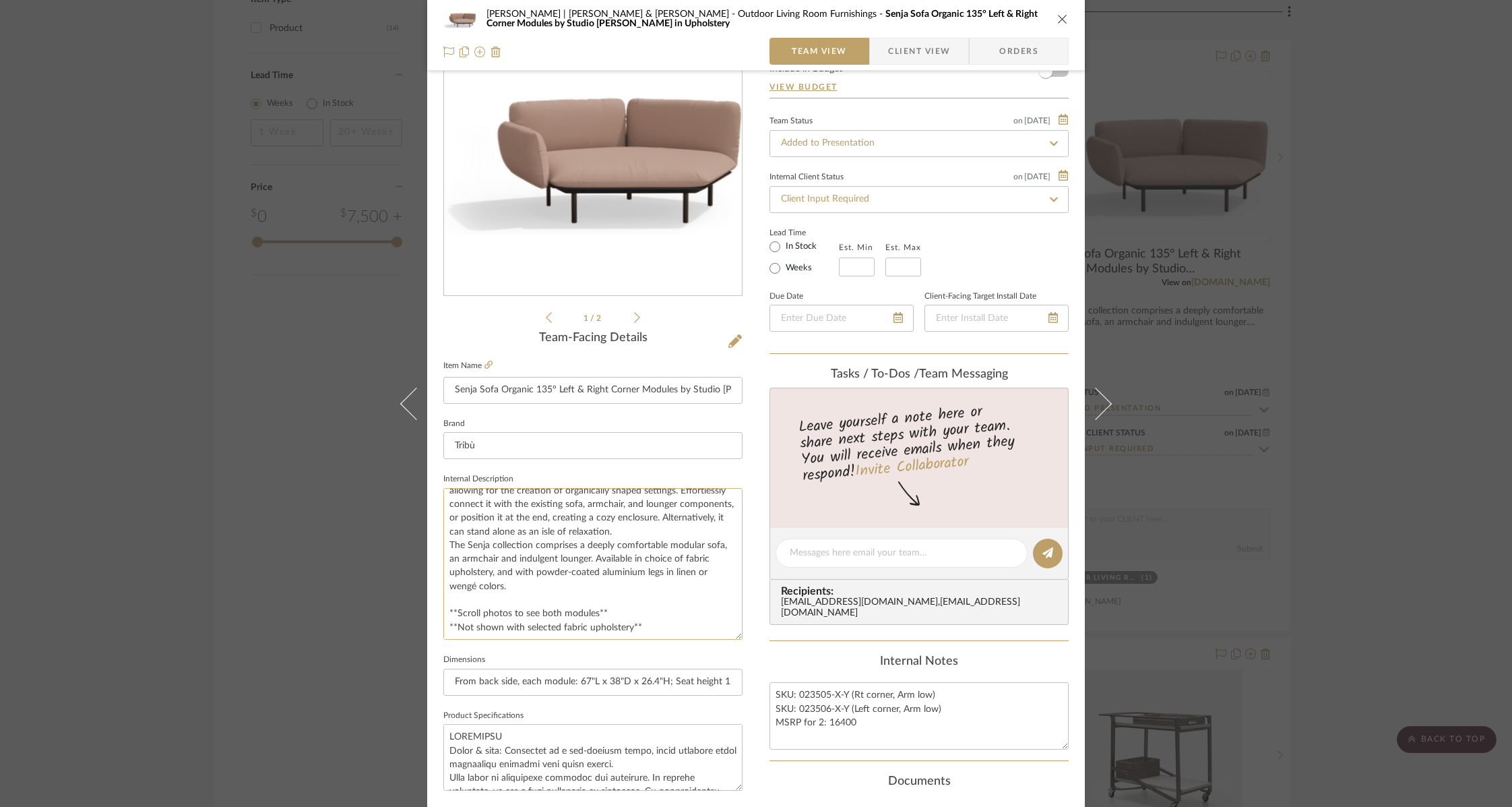
scroll to position [0, 0]
drag, startPoint x: 512, startPoint y: 568, endPoint x: 549, endPoint y: 566, distance: 37.1
click at [552, 566] on textarea "SENJA introduces an innovative extension element featuring a 135-degree angle. …" at bounding box center [592, 564] width 299 height 152
drag, startPoint x: 511, startPoint y: 568, endPoint x: 674, endPoint y: 566, distance: 163.0
click at [674, 566] on textarea "SENJA introduces an innovative extension element featuring a 135-degree angle. …" at bounding box center [592, 564] width 299 height 152
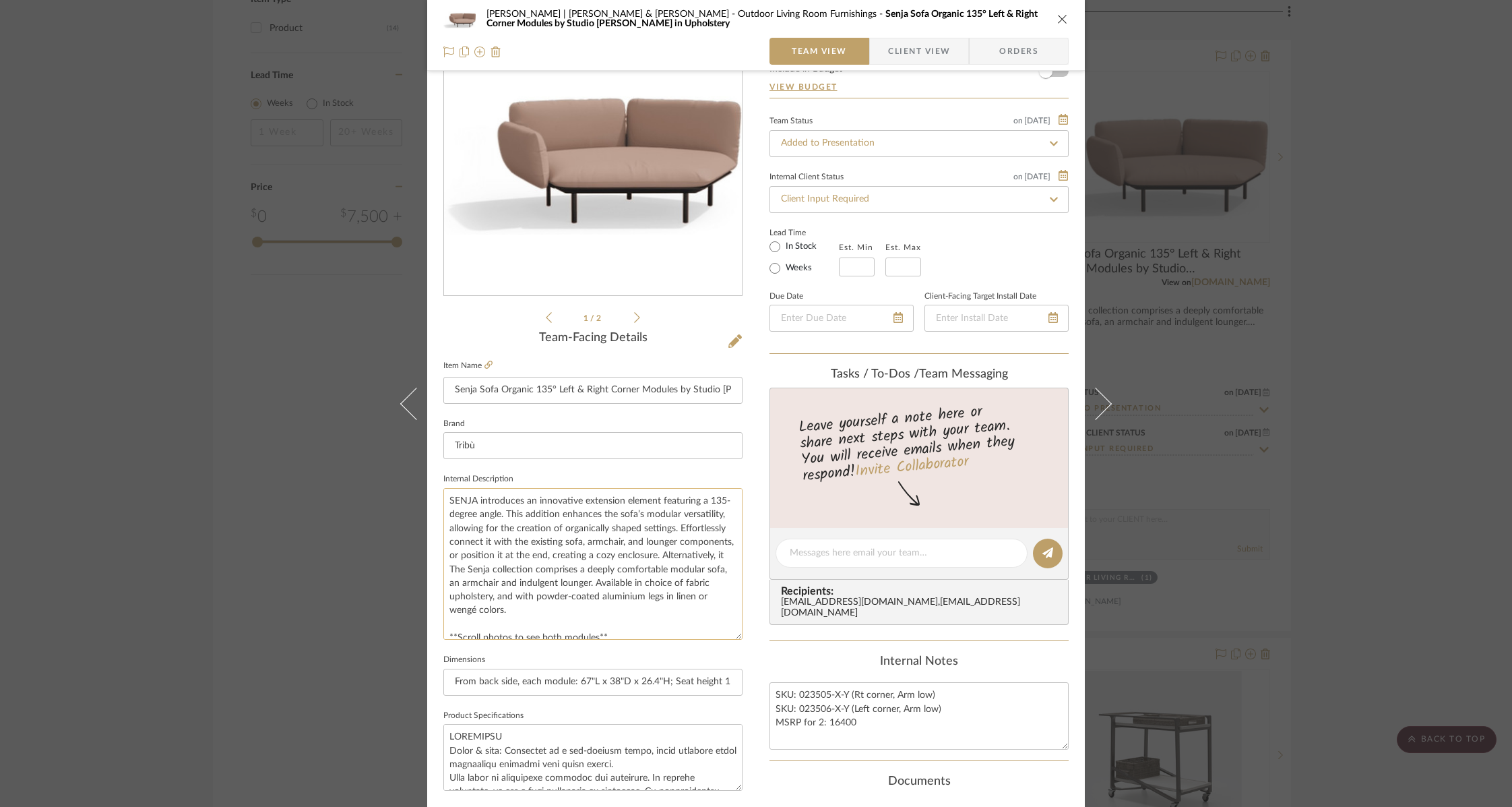
click at [567, 499] on textarea "SENJA introduces an innovative extension element featuring a 135-degree angle. …" at bounding box center [592, 564] width 299 height 152
click at [517, 514] on textarea "SENJA introduces an innovative extension element featuring a 135-degree angle. …" at bounding box center [592, 564] width 299 height 152
paste textarea "can stand alone as an isle of relaxation."
click at [470, 517] on textarea "SENJA introduces an innovative extension element featuring a 135-degree angle c…" at bounding box center [592, 564] width 299 height 152
click at [523, 511] on textarea "SENJA introduces an innovative extension element featuring a 135-degree angle c…" at bounding box center [592, 564] width 299 height 152
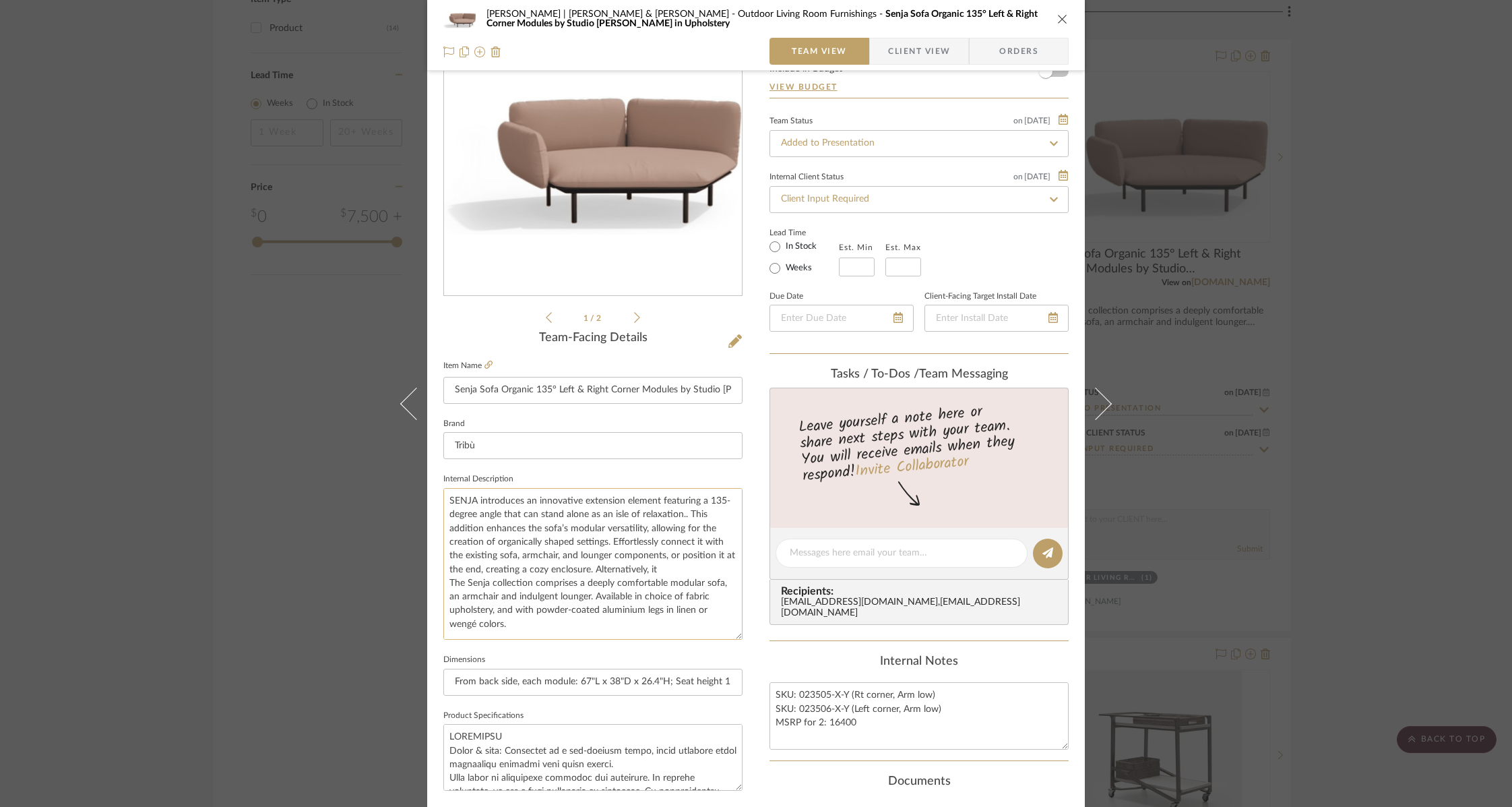
drag, startPoint x: 704, startPoint y: 513, endPoint x: 722, endPoint y: 568, distance: 57.9
click at [722, 568] on textarea "SENJA introduces an innovative extension element featuring a 135-degree angle t…" at bounding box center [592, 564] width 299 height 152
click at [696, 510] on textarea "SENJA introduces an innovative extension element featuring a 135-degree angle t…" at bounding box center [592, 564] width 299 height 152
click at [488, 584] on textarea "SENJA introduces an innovative extension element featuring a 135-degree angle t…" at bounding box center [592, 564] width 299 height 152
click at [689, 515] on textarea "SENJA introduces an innovative extension element featuring a 135-degree angle t…" at bounding box center [592, 564] width 299 height 152
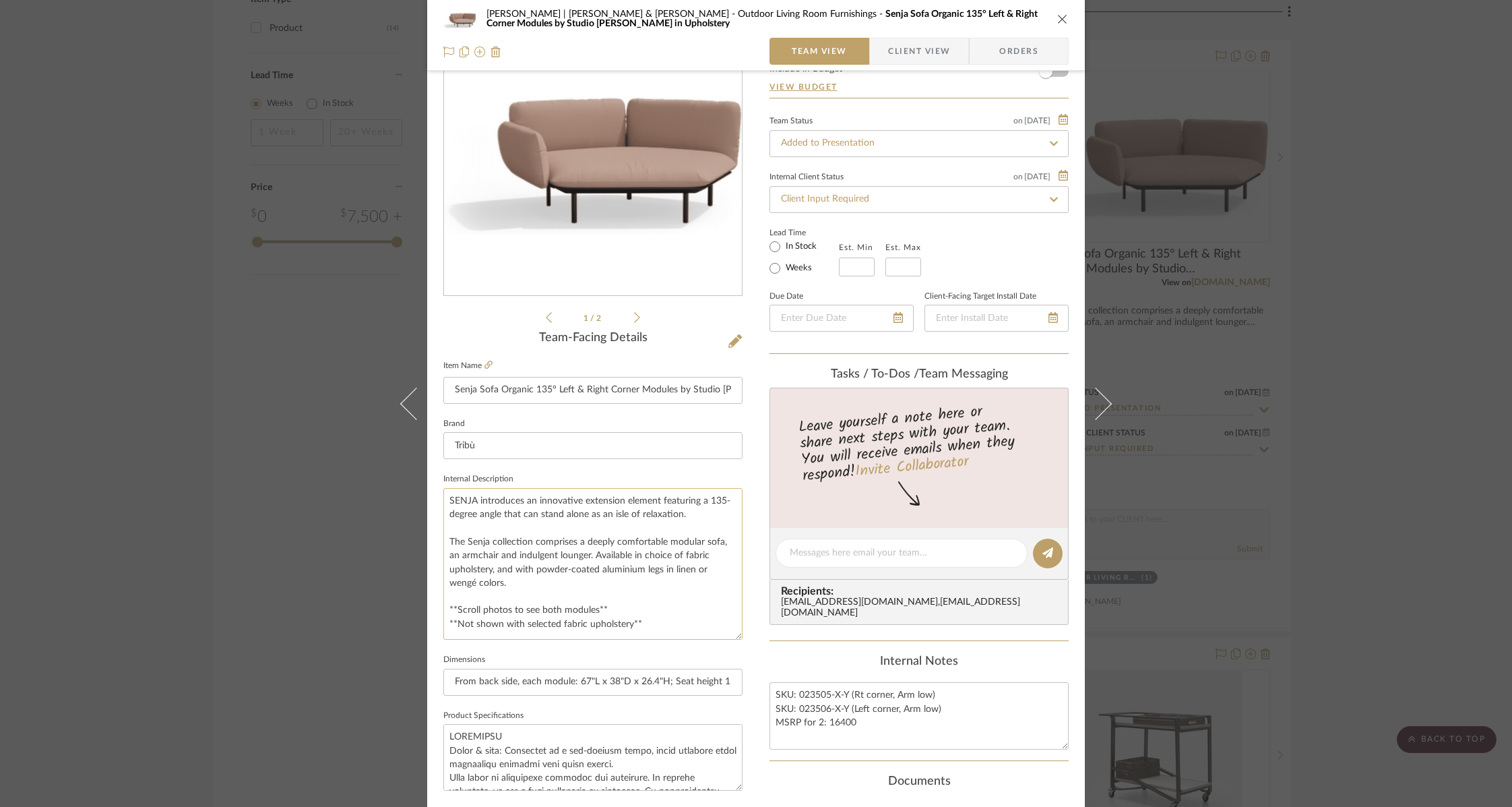
click at [579, 554] on textarea "SENJA introduces an innovative extension element featuring a 135-degree angle t…" at bounding box center [592, 564] width 299 height 152
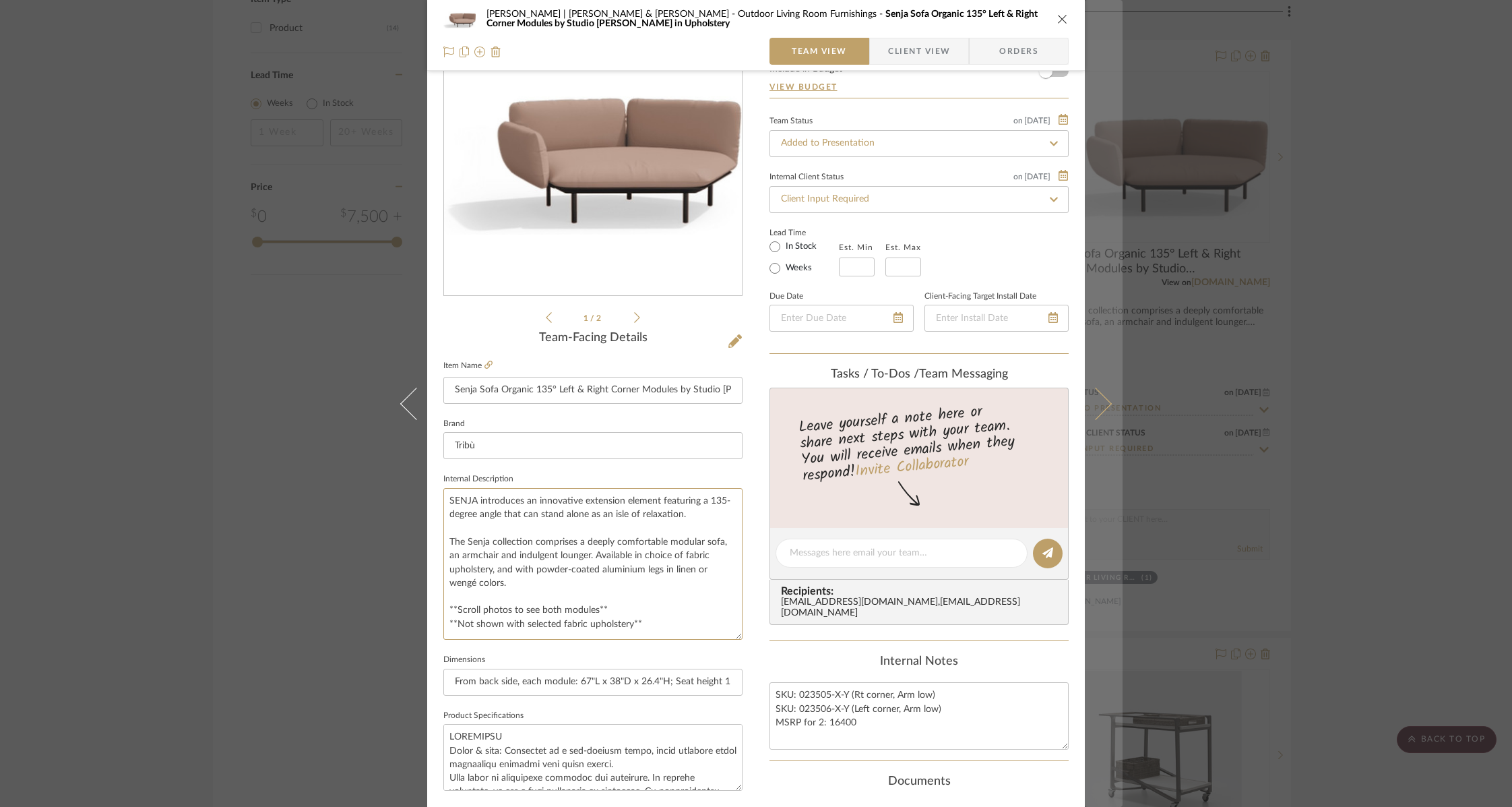
type textarea "SENJA introduces an innovative extension element featuring a 135-degree angle t…"
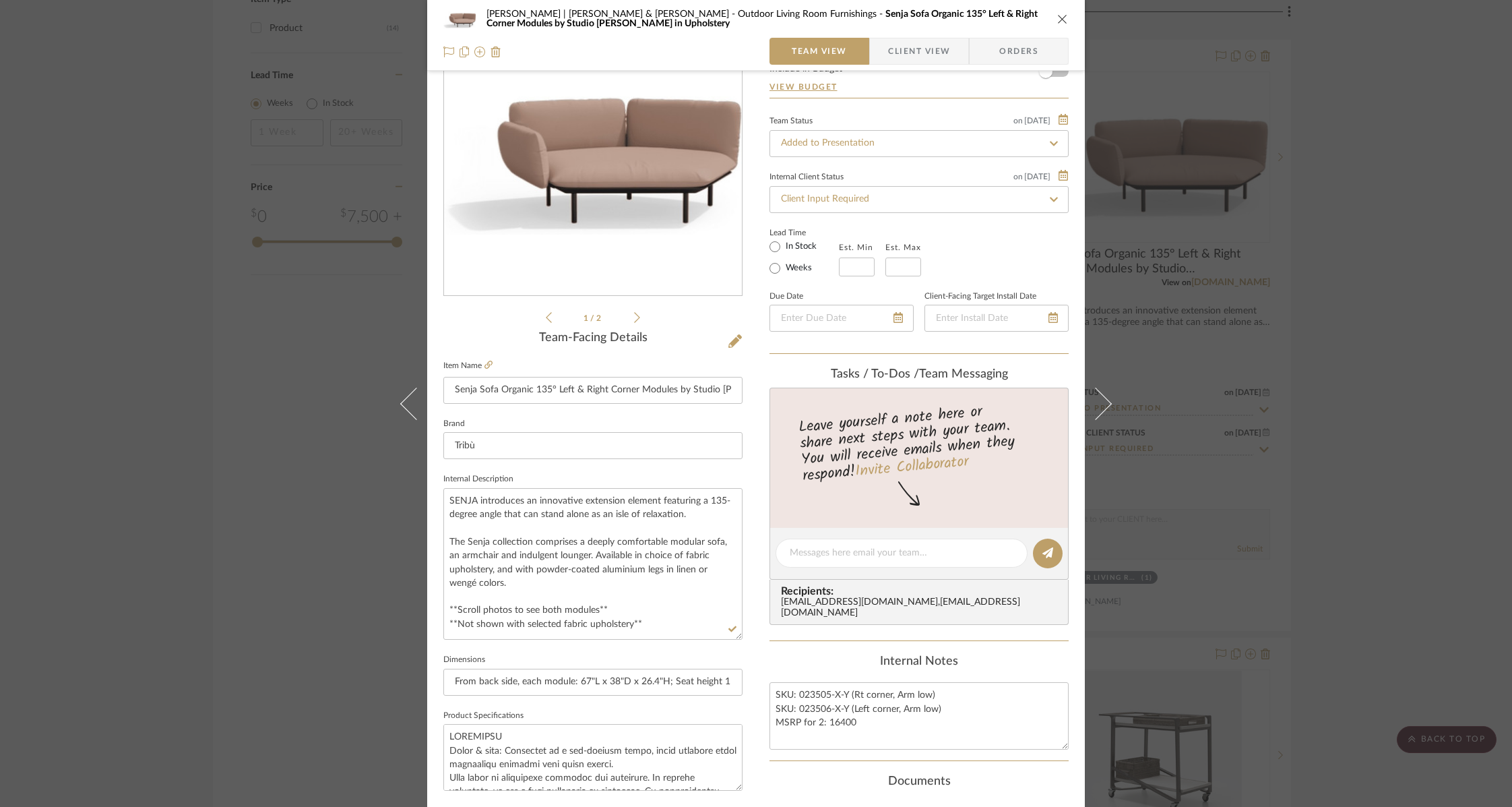
click at [1059, 17] on icon "close" at bounding box center [1063, 19] width 11 height 11
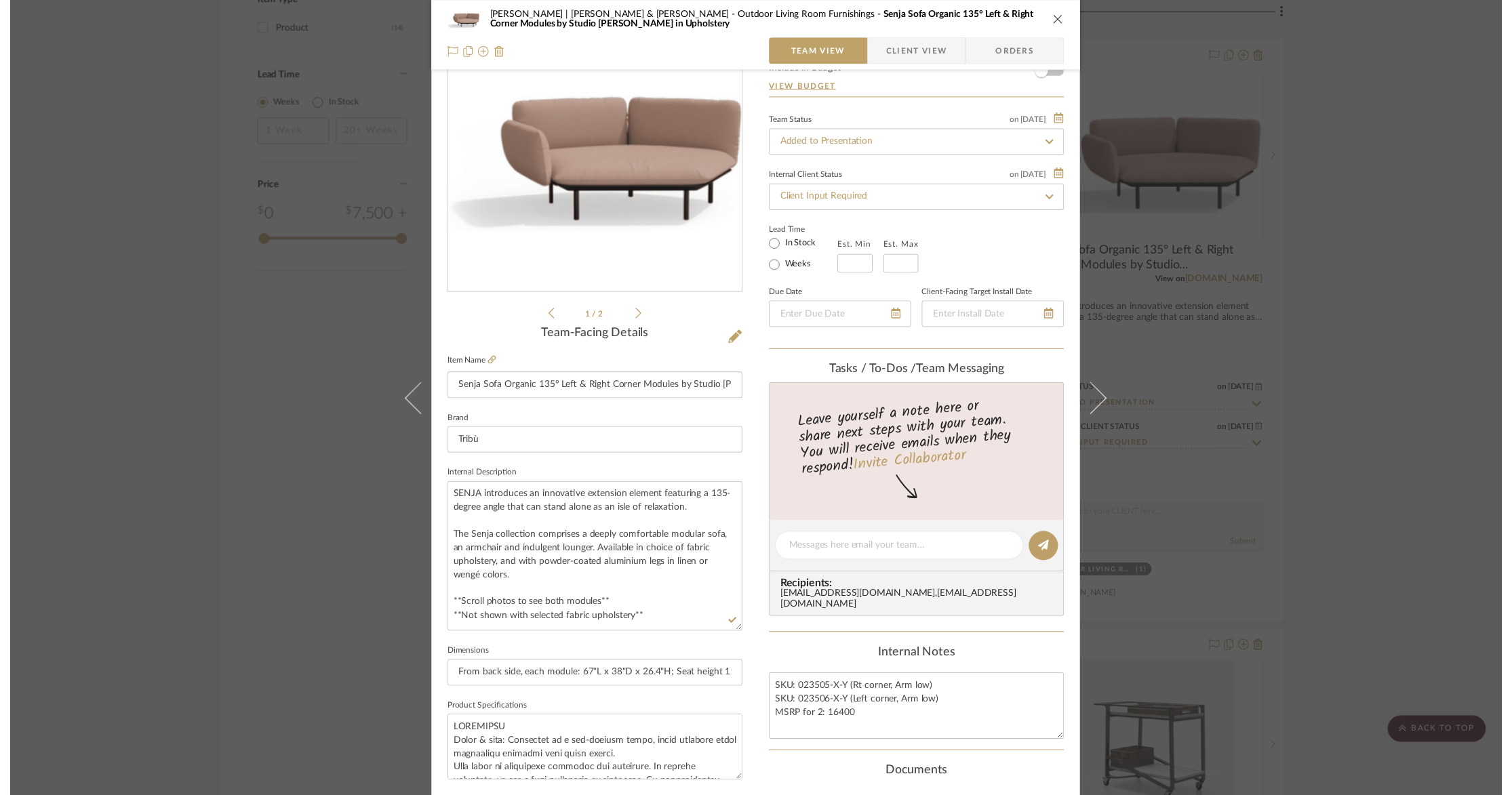
scroll to position [1783, 0]
